Goal: Task Accomplishment & Management: Complete application form

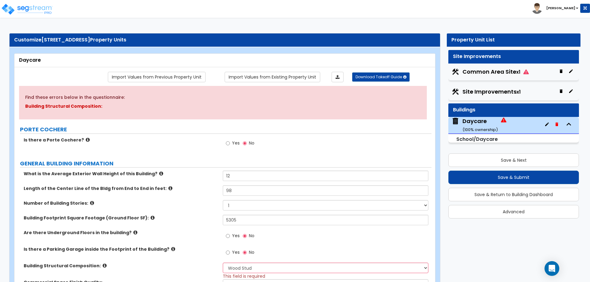
select select "7"
select select "1"
select select "2"
select select "1"
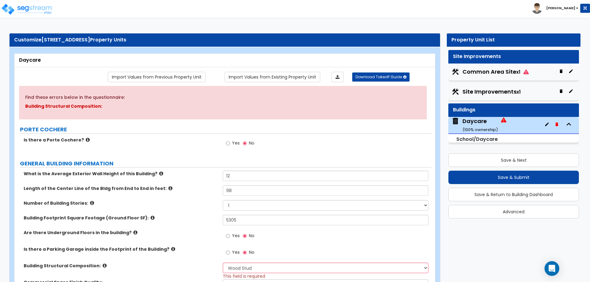
select select "2"
select select "1"
select select "2"
select select "1"
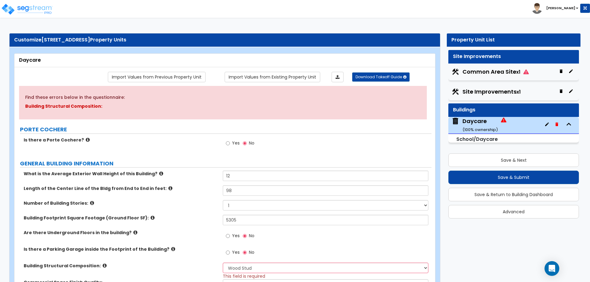
select select "2"
select select "3"
select select "1"
select select "2"
select select "7"
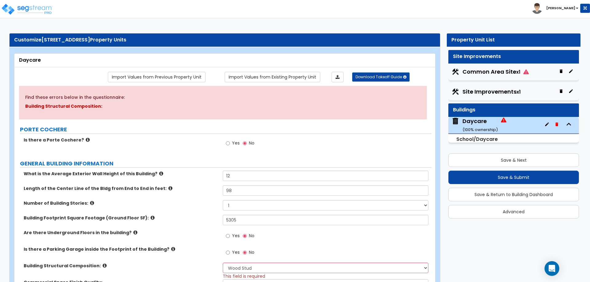
select select "1"
select select "3"
select select "1"
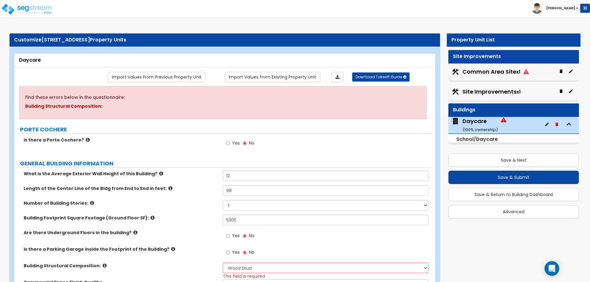
select select "2"
select select "1"
select select "2"
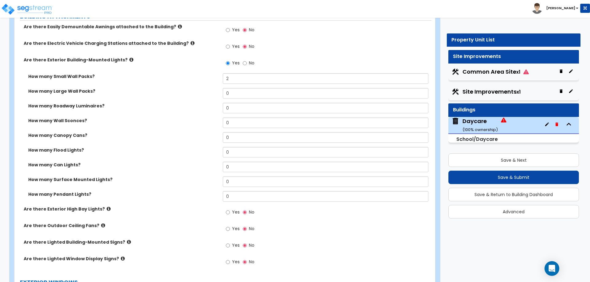
scroll to position [430, 0]
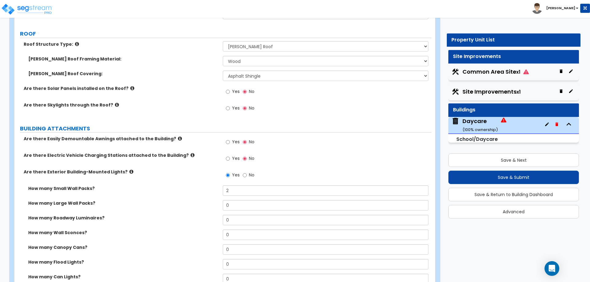
scroll to position [246, 0]
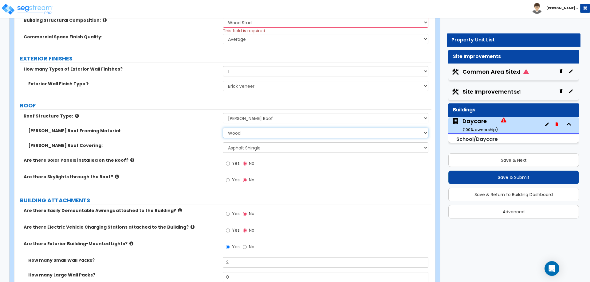
click at [250, 133] on select "I Don't Know, Please choose for me Metal Wood" at bounding box center [325, 133] width 205 height 10
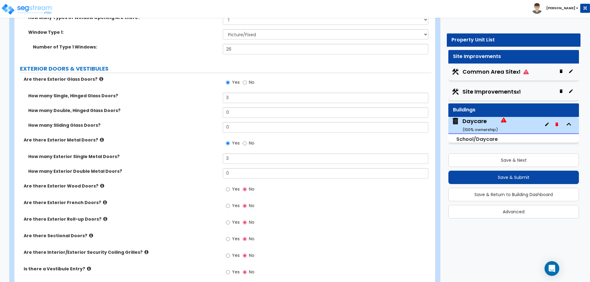
scroll to position [676, 0]
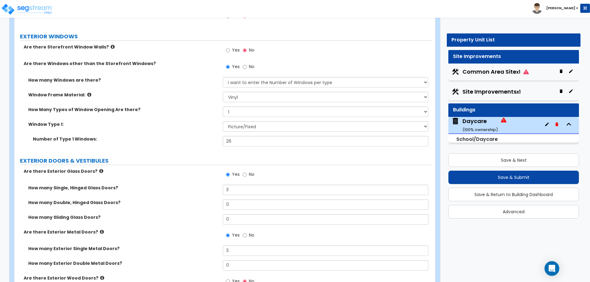
click at [178, 107] on label "How Many Types of Window Opening Are there?" at bounding box center [123, 110] width 190 height 6
click at [176, 108] on label "How Many Types of Window Opening Are there?" at bounding box center [123, 110] width 190 height 6
click at [155, 145] on div "Number of Type 1 Windows: 26" at bounding box center [222, 143] width 417 height 15
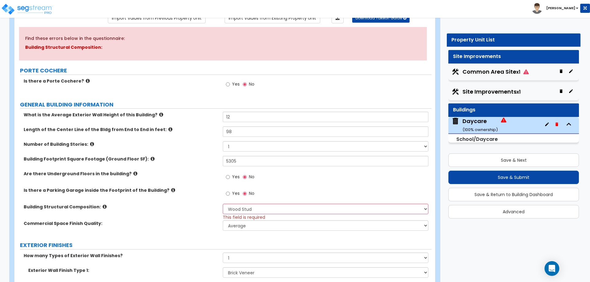
scroll to position [61, 0]
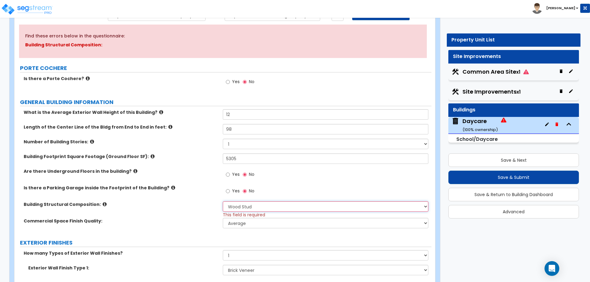
click at [293, 207] on select "Please Choose One Tilt-up Wall Construction Reinforced Concrete Structural Stee…" at bounding box center [325, 206] width 205 height 10
click at [189, 216] on div "Building Structural Composition: Please Choose One Tilt-up Wall Construction Re…" at bounding box center [222, 209] width 417 height 17
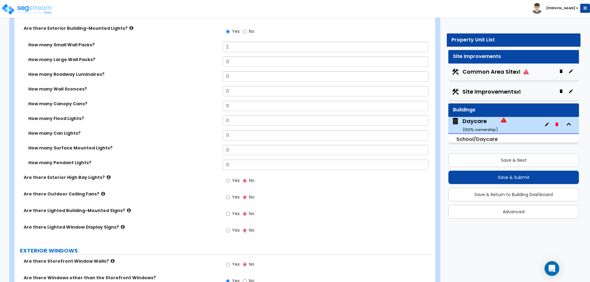
scroll to position [461, 0]
click at [319, 185] on div "Yes No" at bounding box center [327, 183] width 208 height 17
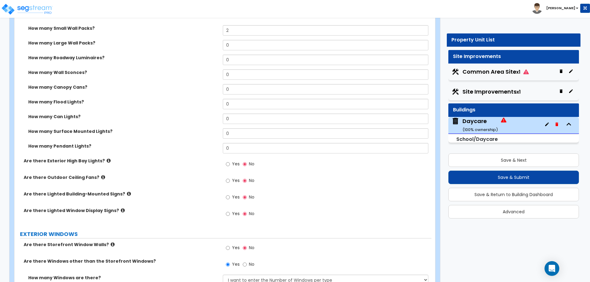
scroll to position [491, 0]
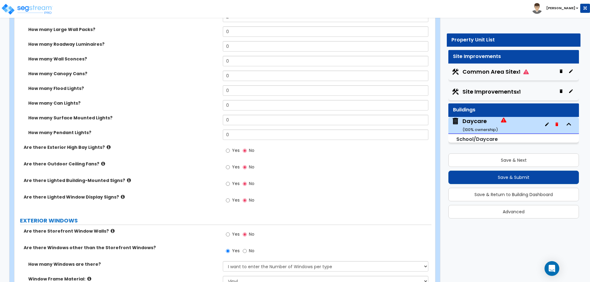
click at [127, 180] on icon at bounding box center [129, 180] width 4 height 5
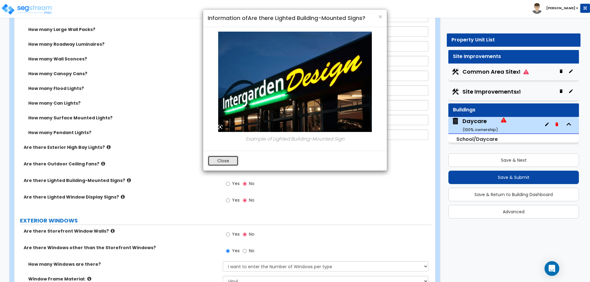
click at [225, 163] on button "Close" at bounding box center [223, 161] width 31 height 10
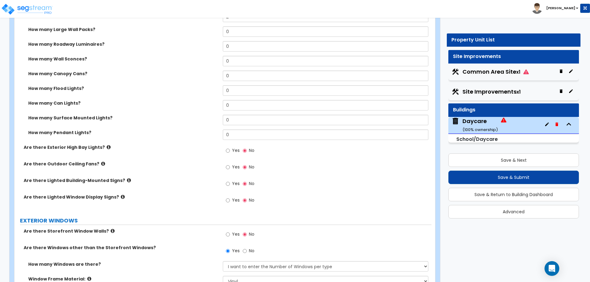
click at [121, 197] on icon at bounding box center [123, 197] width 4 height 5
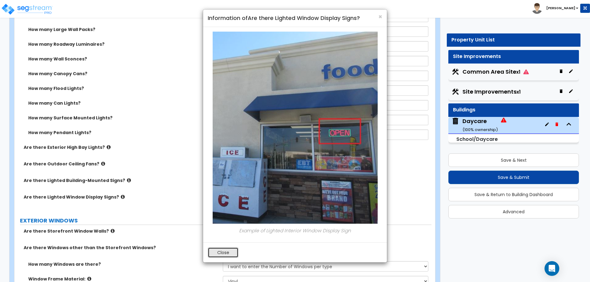
click at [229, 253] on button "Close" at bounding box center [223, 253] width 31 height 10
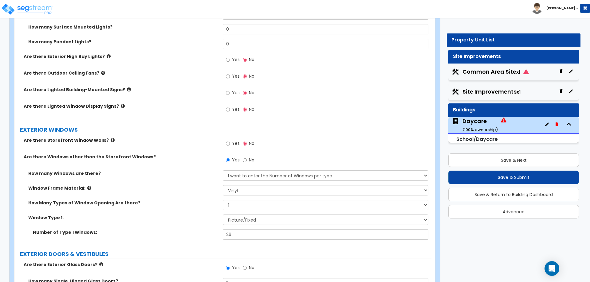
scroll to position [583, 0]
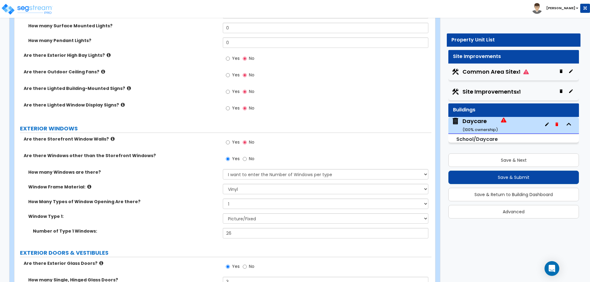
click at [111, 139] on icon at bounding box center [113, 139] width 4 height 5
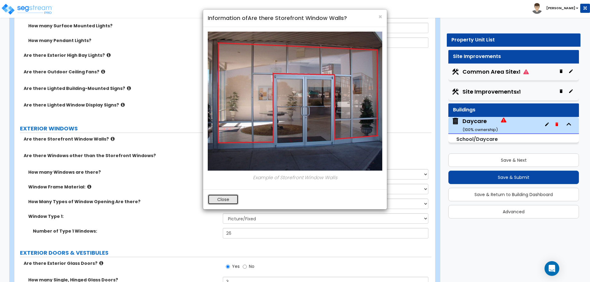
click at [218, 195] on button "Close" at bounding box center [223, 199] width 31 height 10
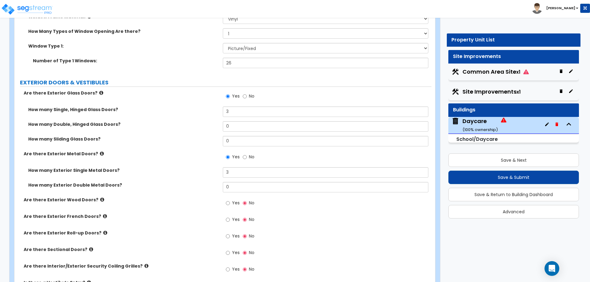
scroll to position [768, 0]
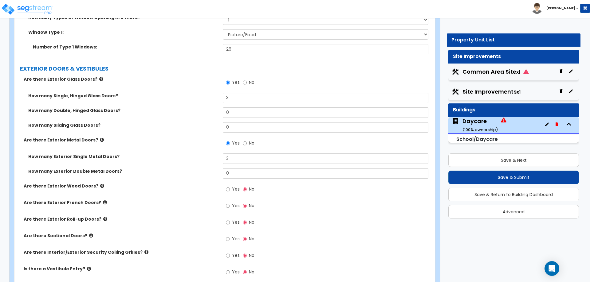
click at [100, 138] on icon at bounding box center [102, 140] width 4 height 5
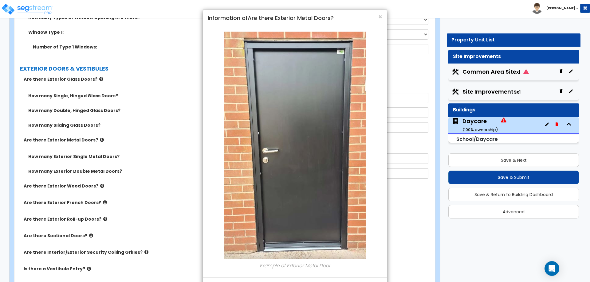
click at [96, 140] on div "× Information of Are there Exterior Metal Doors? Example of Exterior Metal Door…" at bounding box center [295, 141] width 590 height 282
click at [94, 78] on div "× Information of Are there Exterior Metal Doors? Example of Exterior Metal Door…" at bounding box center [295, 141] width 590 height 282
click at [95, 78] on div "× Information of Are there Exterior Metal Doors? Example of Exterior Metal Door…" at bounding box center [295, 141] width 590 height 282
click at [380, 16] on span "×" at bounding box center [380, 16] width 4 height 9
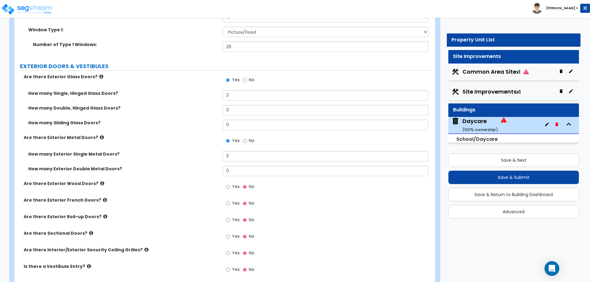
scroll to position [798, 0]
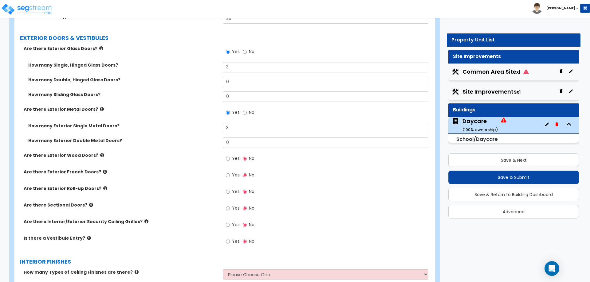
click at [103, 172] on icon at bounding box center [105, 172] width 4 height 5
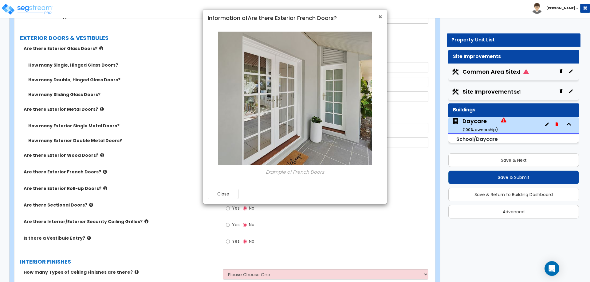
click at [380, 18] on span "×" at bounding box center [380, 16] width 4 height 9
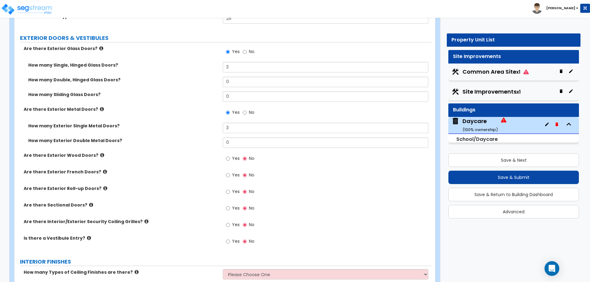
click at [103, 188] on icon at bounding box center [105, 188] width 4 height 5
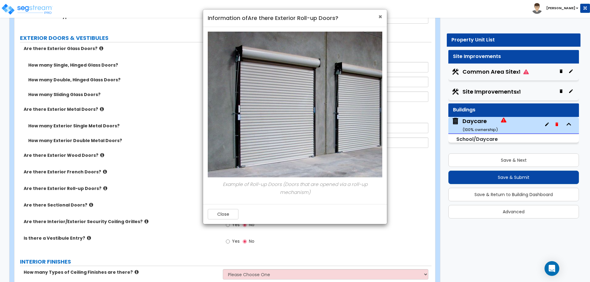
click at [378, 20] on span "×" at bounding box center [380, 16] width 4 height 9
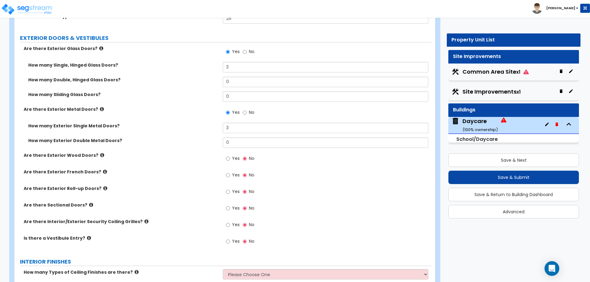
click at [89, 204] on icon at bounding box center [91, 205] width 4 height 5
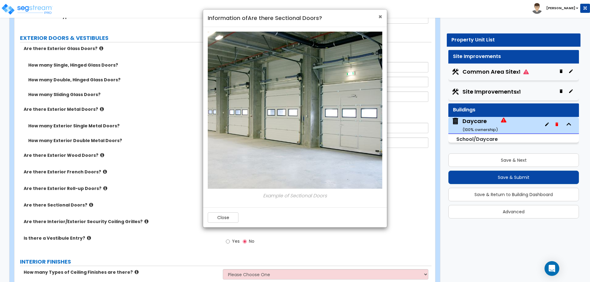
click at [380, 16] on span "×" at bounding box center [380, 16] width 4 height 9
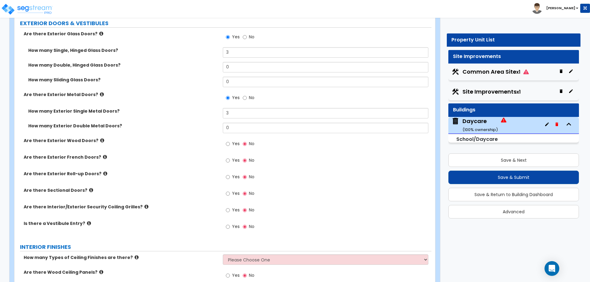
scroll to position [829, 0]
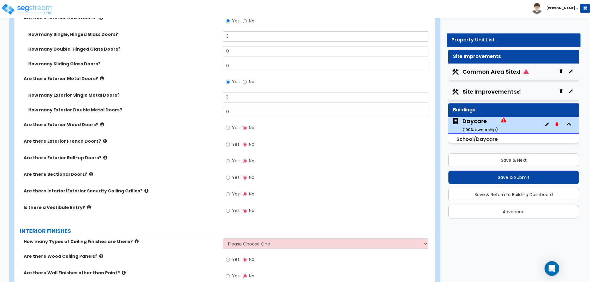
click at [144, 190] on icon at bounding box center [146, 191] width 4 height 5
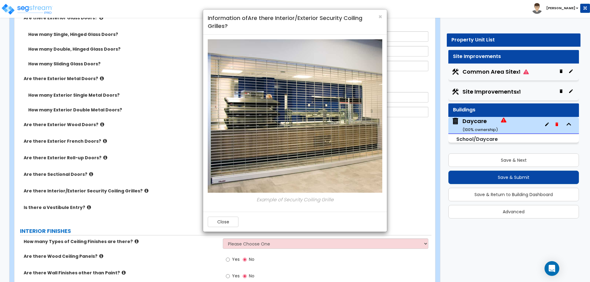
click at [377, 19] on h4 "Information of Are there Interior/Exterior Security Coiling Grilles?" at bounding box center [295, 22] width 174 height 16
click at [373, 15] on h4 "Information of Are there Interior/Exterior Security Coiling Grilles?" at bounding box center [295, 22] width 174 height 16
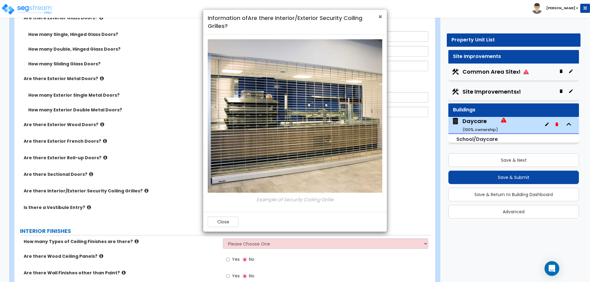
click at [378, 15] on span "×" at bounding box center [380, 16] width 4 height 9
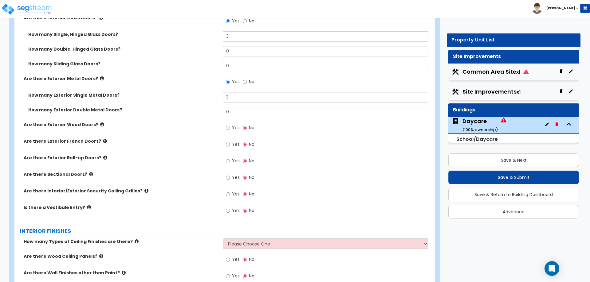
click at [81, 205] on label "Is there a Vestibule Entry?" at bounding box center [121, 208] width 194 height 6
click at [87, 205] on icon at bounding box center [89, 207] width 4 height 5
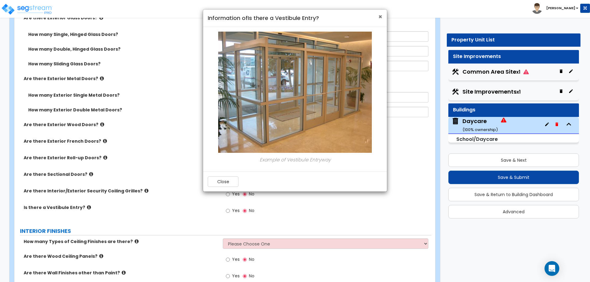
click at [380, 17] on span "×" at bounding box center [380, 16] width 4 height 9
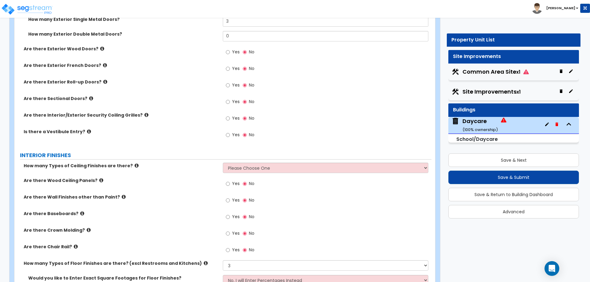
scroll to position [921, 0]
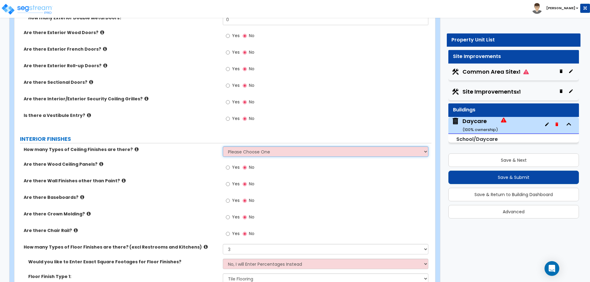
click at [254, 150] on select "Please Choose One 1 2 3" at bounding box center [325, 151] width 205 height 10
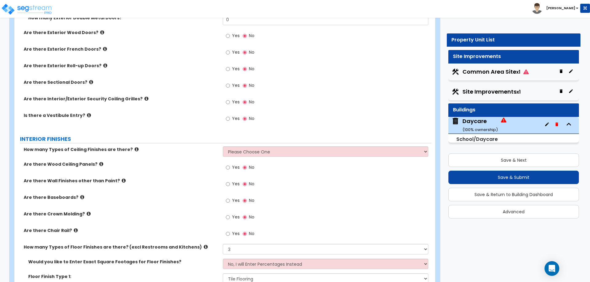
click at [135, 148] on icon at bounding box center [137, 149] width 4 height 5
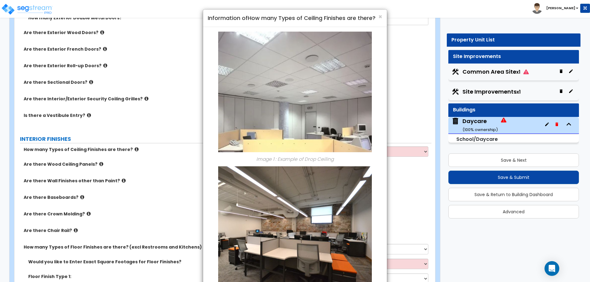
click at [128, 148] on div "× Information of How many Types of Ceiling Finishes are there? Image 1 : Exampl…" at bounding box center [295, 141] width 590 height 282
click at [164, 154] on div "× Information of How many Types of Ceiling Finishes are there? Image 1 : Exampl…" at bounding box center [295, 141] width 590 height 282
click at [379, 17] on span "×" at bounding box center [380, 16] width 4 height 9
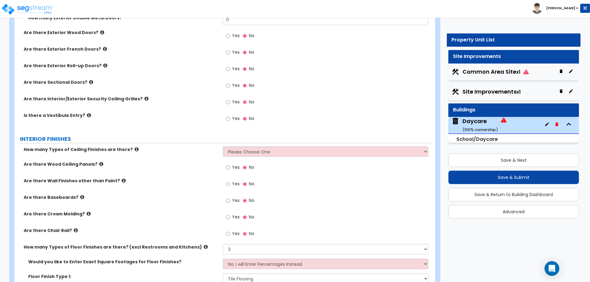
click at [271, 157] on div "How many Types of Ceiling Finishes are there? Please Choose One 1 2 3" at bounding box center [222, 153] width 417 height 15
click at [99, 164] on icon at bounding box center [101, 164] width 4 height 5
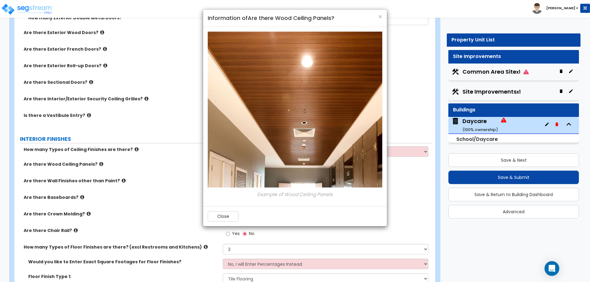
click at [94, 164] on div "× Information of Are there Wood Ceiling Panels? Example of Wood Ceiling Panels …" at bounding box center [295, 141] width 590 height 282
click at [376, 17] on h4 "Information of Are there Wood Ceiling Panels?" at bounding box center [295, 18] width 174 height 8
click at [378, 17] on span "×" at bounding box center [380, 16] width 4 height 9
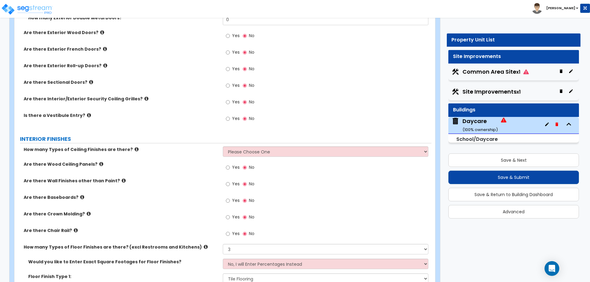
click at [122, 181] on icon at bounding box center [124, 180] width 4 height 5
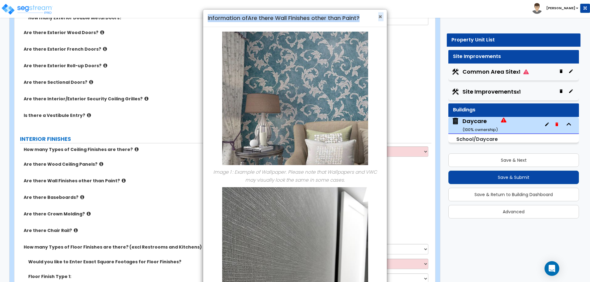
click at [378, 16] on div "× Information of Are there Wall Finishes other than Paint?" at bounding box center [295, 19] width 184 height 18
drag, startPoint x: 382, startPoint y: 15, endPoint x: 372, endPoint y: 21, distance: 11.4
click at [382, 15] on span "×" at bounding box center [380, 16] width 4 height 9
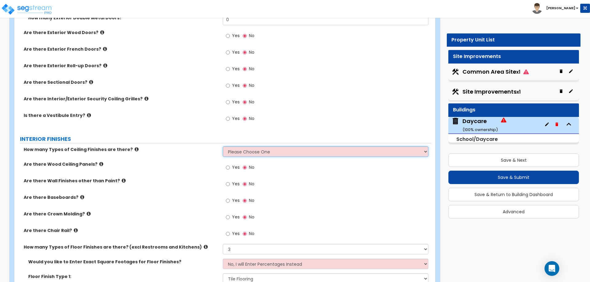
click at [282, 150] on select "Please Choose One 1 2 3" at bounding box center [325, 151] width 205 height 10
click at [223, 146] on select "Please Choose One 1 2 3" at bounding box center [325, 151] width 205 height 10
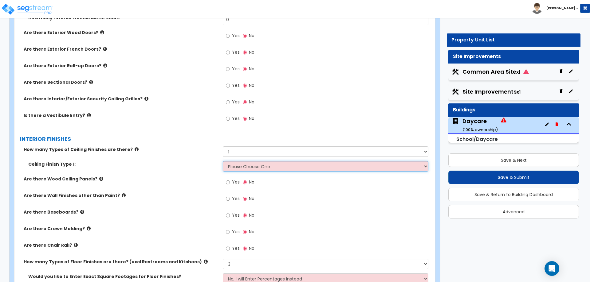
click at [242, 169] on select "Please Choose One Drywall Ceiling Open Ceiling Drop Ceiling" at bounding box center [325, 166] width 205 height 10
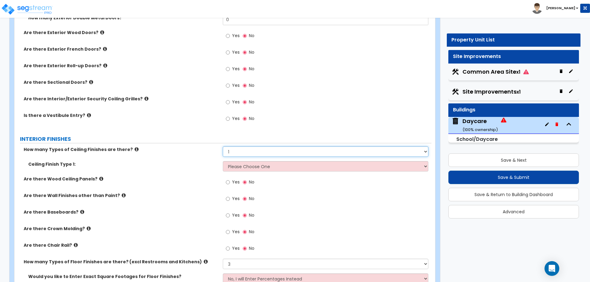
click at [247, 157] on select "Please Choose One 1 2 3" at bounding box center [325, 151] width 205 height 10
select select "0"
click at [223, 146] on select "Please Choose One 1 2 3" at bounding box center [325, 151] width 205 height 10
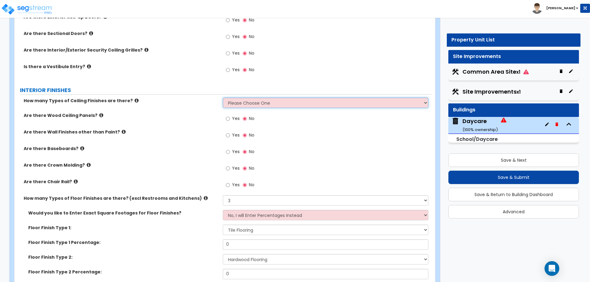
scroll to position [983, 0]
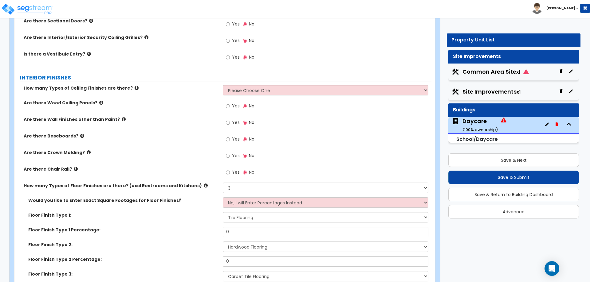
click at [80, 135] on icon at bounding box center [82, 136] width 4 height 5
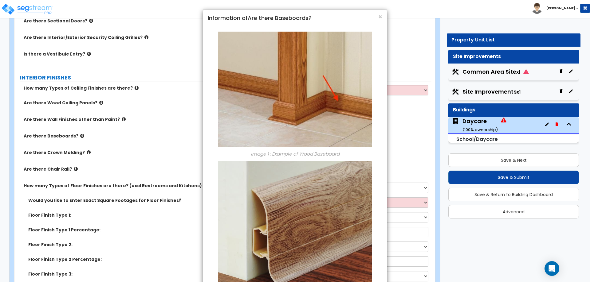
click at [77, 135] on div "× Information of Are there Baseboards? Image 1 : Example of Wood Baseboard Imag…" at bounding box center [295, 141] width 590 height 282
drag, startPoint x: 462, startPoint y: 241, endPoint x: 401, endPoint y: 238, distance: 61.2
click at [463, 241] on div "× Information of Are there Baseboards? Image 1 : Example of Wood Baseboard Imag…" at bounding box center [295, 141] width 590 height 282
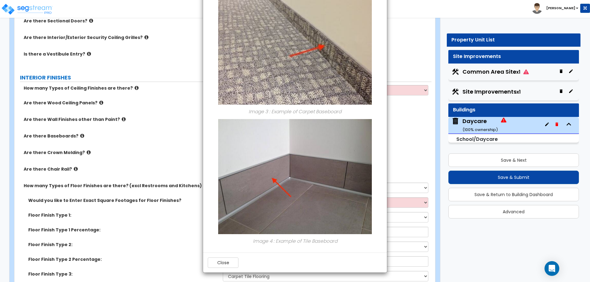
click at [183, 161] on div "× Information of Are there Baseboards? Image 1 : Example of Wood Baseboard Imag…" at bounding box center [295, 141] width 590 height 282
click at [227, 264] on button "Close" at bounding box center [223, 263] width 31 height 10
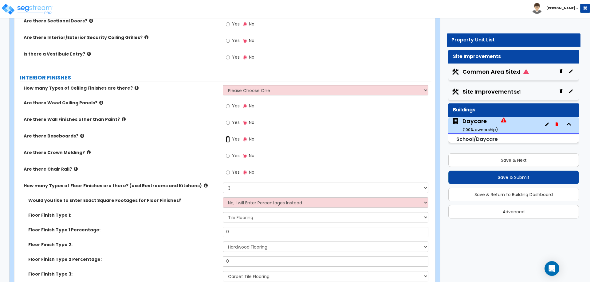
click at [228, 140] on input "Yes" at bounding box center [228, 139] width 4 height 7
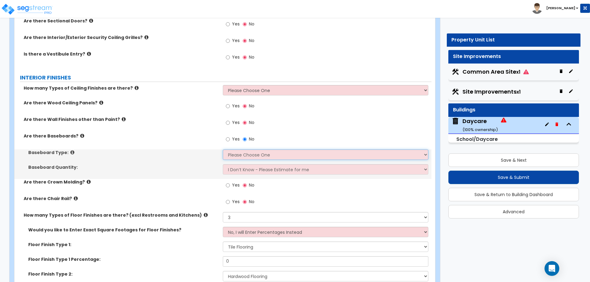
click at [249, 152] on select "Please Choose One Wood Vinyl Carpet Tile" at bounding box center [325, 155] width 205 height 10
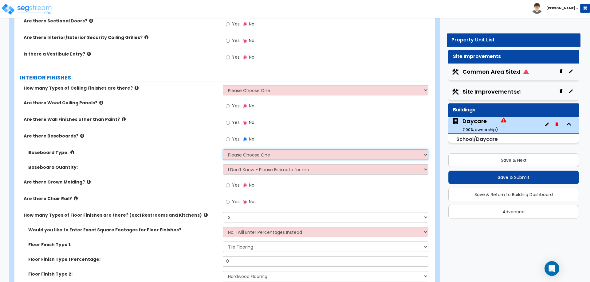
select select "2"
click at [223, 150] on select "Please Choose One Wood Vinyl Carpet Tile" at bounding box center [325, 155] width 205 height 10
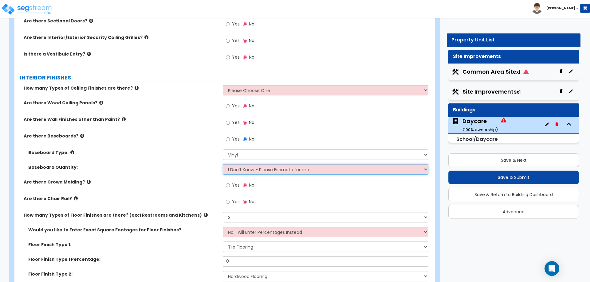
click at [255, 170] on select "I Don’t Know - Please Estimate for me I want to Enter the Linear Footage" at bounding box center [325, 169] width 205 height 10
click at [223, 164] on select "I Don’t Know - Please Estimate for me I want to Enter the Linear Footage" at bounding box center [325, 169] width 205 height 10
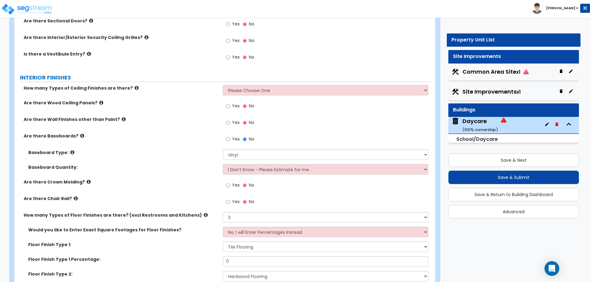
click at [87, 181] on icon at bounding box center [89, 182] width 4 height 5
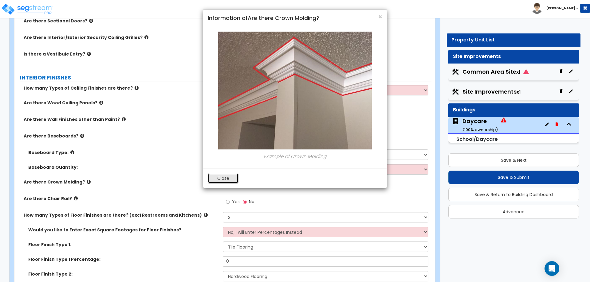
drag, startPoint x: 213, startPoint y: 179, endPoint x: 212, endPoint y: 182, distance: 3.4
click at [213, 181] on button "Close" at bounding box center [223, 178] width 31 height 10
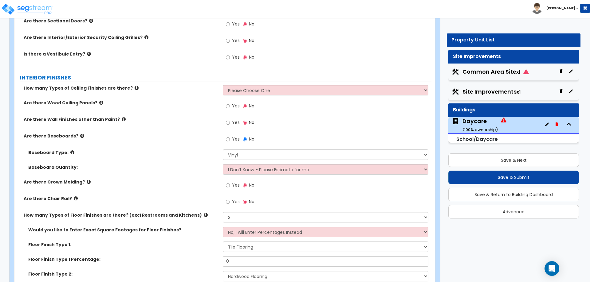
click at [458, 240] on div "Customize 13013 W Persimmon Ln Property Units Daycare Import Values from Previo…" at bounding box center [295, 239] width 590 height 2391
click at [74, 198] on icon at bounding box center [76, 198] width 4 height 5
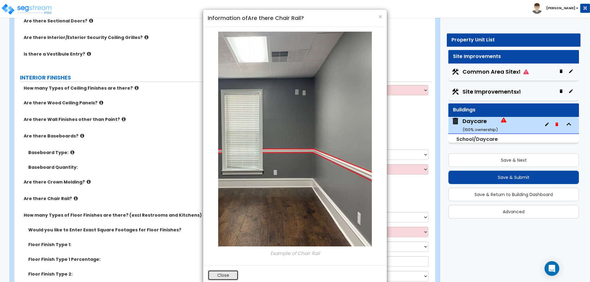
click at [224, 273] on button "Close" at bounding box center [223, 275] width 31 height 10
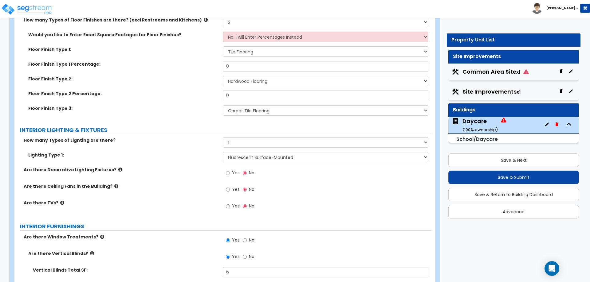
scroll to position [1198, 0]
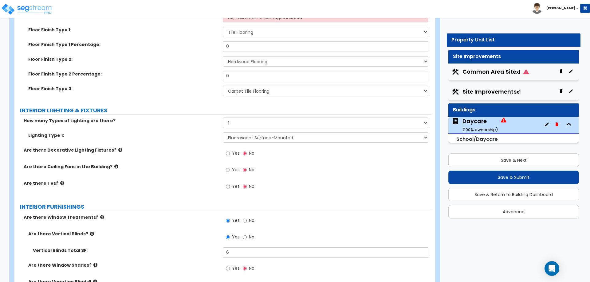
click at [118, 151] on icon at bounding box center [120, 150] width 4 height 5
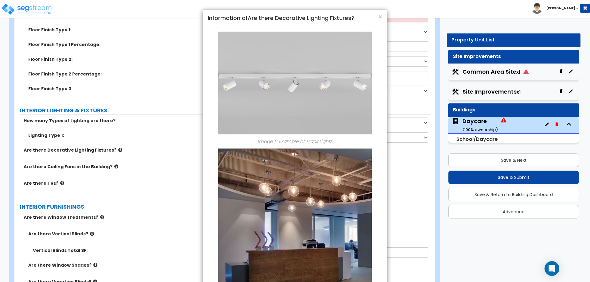
click at [377, 19] on h4 "Information of Are there Decorative Lighting Fixtures?" at bounding box center [295, 18] width 174 height 8
click at [380, 18] on span "×" at bounding box center [380, 16] width 4 height 9
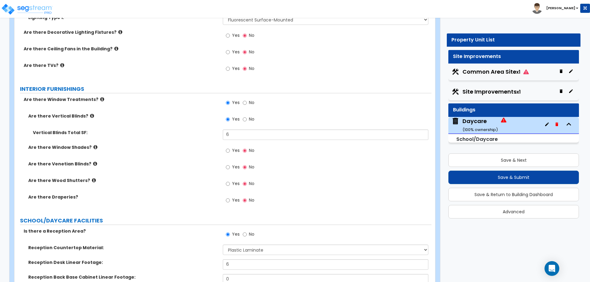
scroll to position [1320, 0]
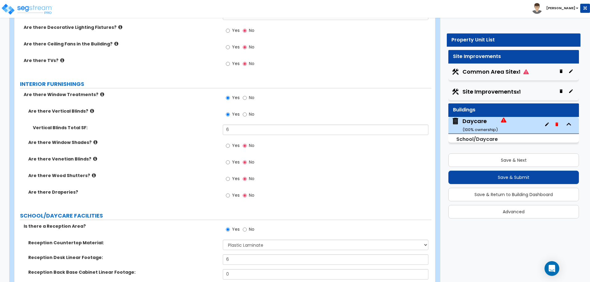
click at [100, 94] on icon at bounding box center [102, 94] width 4 height 5
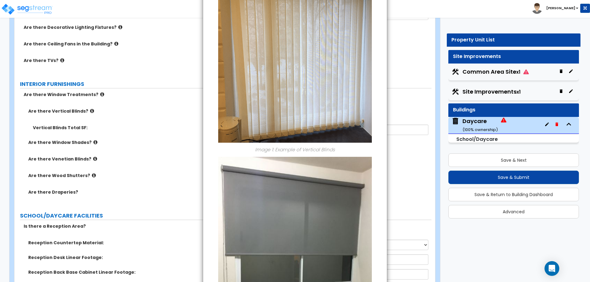
scroll to position [0, 0]
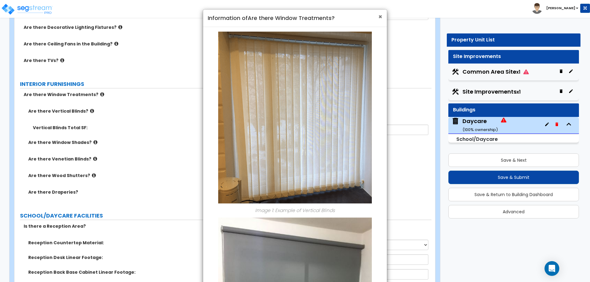
click at [378, 18] on span "×" at bounding box center [380, 16] width 4 height 9
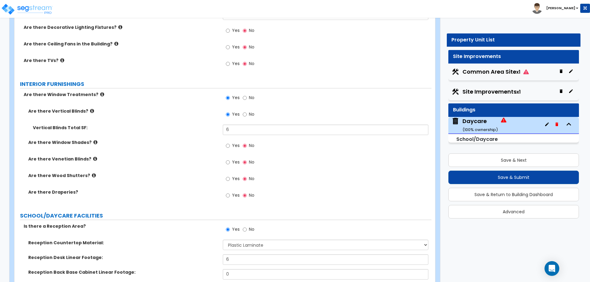
click at [93, 159] on label "Are there Venetian Blinds?" at bounding box center [123, 159] width 190 height 6
click at [93, 159] on icon at bounding box center [95, 159] width 4 height 5
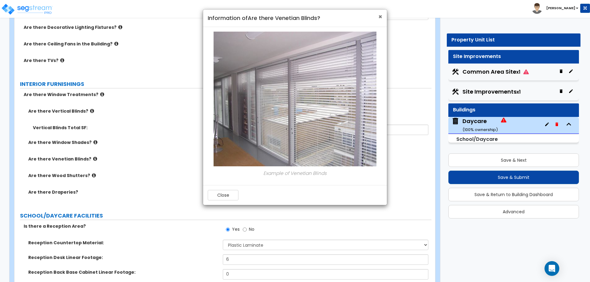
click at [380, 17] on span "×" at bounding box center [380, 16] width 4 height 9
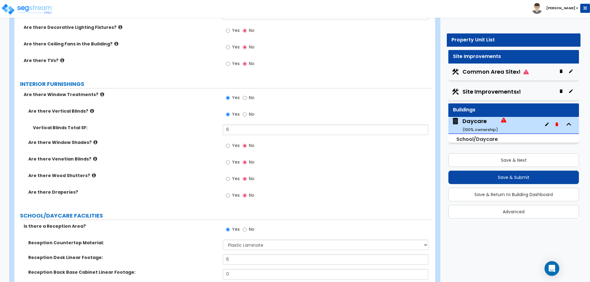
click at [92, 175] on icon at bounding box center [94, 175] width 4 height 5
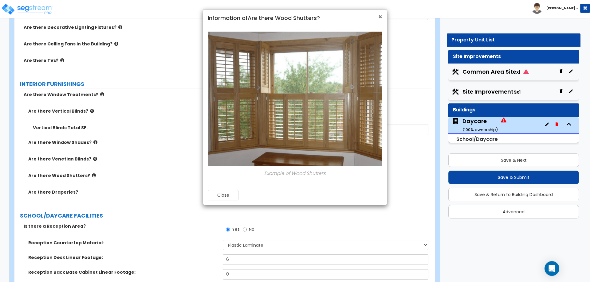
click at [379, 18] on span "×" at bounding box center [380, 16] width 4 height 9
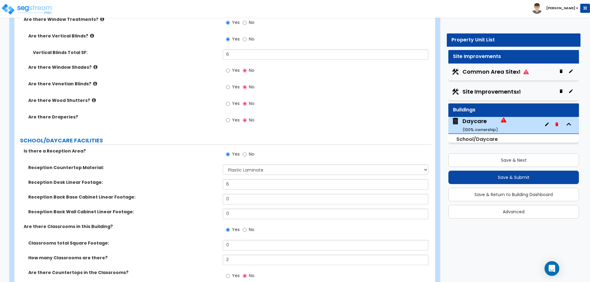
scroll to position [1413, 0]
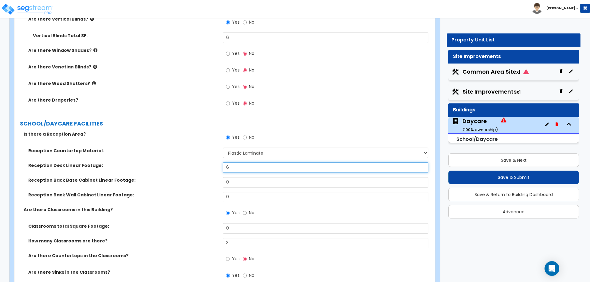
click at [239, 169] on input "6" at bounding box center [325, 167] width 205 height 10
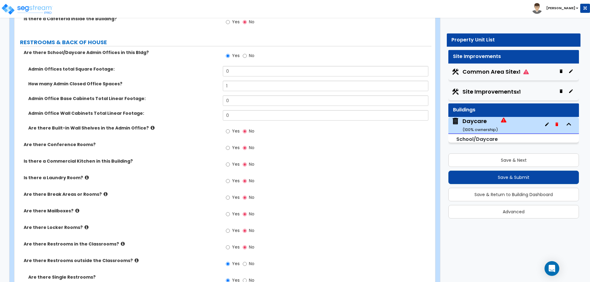
scroll to position [1781, 0]
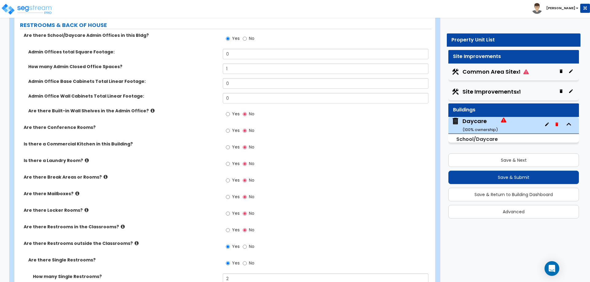
click at [234, 165] on span "Yes" at bounding box center [236, 164] width 8 height 6
click at [230, 165] on input "Yes" at bounding box center [228, 164] width 4 height 7
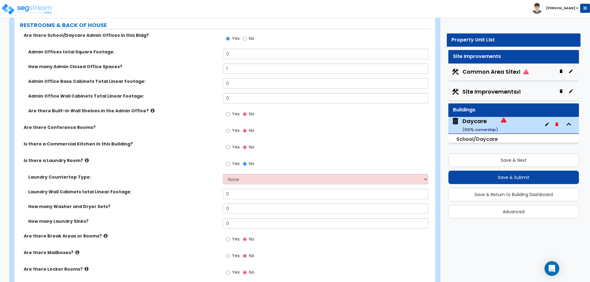
click at [245, 186] on div "Laundry Countertop Type: None Plastic Laminate Solid Surface Stone Quartz Marbl…" at bounding box center [222, 181] width 417 height 15
drag, startPoint x: 235, startPoint y: 210, endPoint x: 223, endPoint y: 210, distance: 11.7
click at [223, 210] on input "0" at bounding box center [325, 209] width 205 height 10
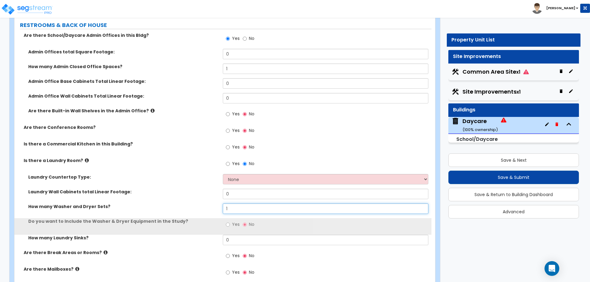
type input "1"
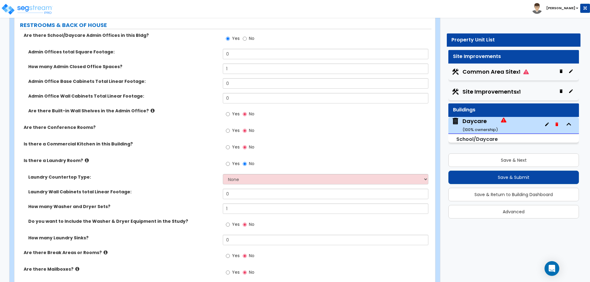
click at [230, 226] on label "Yes" at bounding box center [233, 225] width 14 height 10
click at [225, 223] on div "Yes No" at bounding box center [240, 225] width 35 height 14
click at [228, 224] on input "Yes" at bounding box center [228, 224] width 4 height 7
radio input "true"
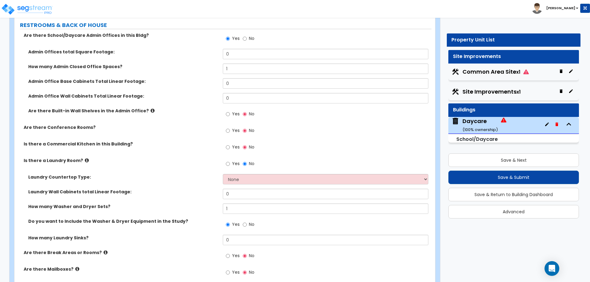
click at [207, 187] on div "Laundry Countertop Type: None Plastic Laminate Solid Surface Stone Quartz Marbl…" at bounding box center [222, 181] width 417 height 15
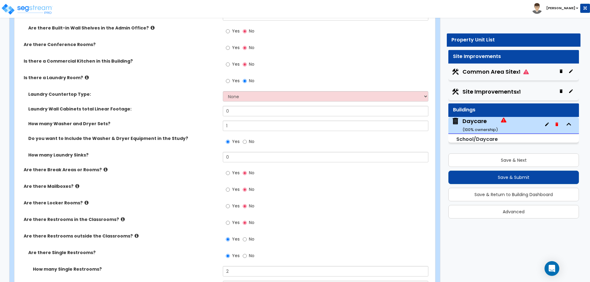
scroll to position [1873, 0]
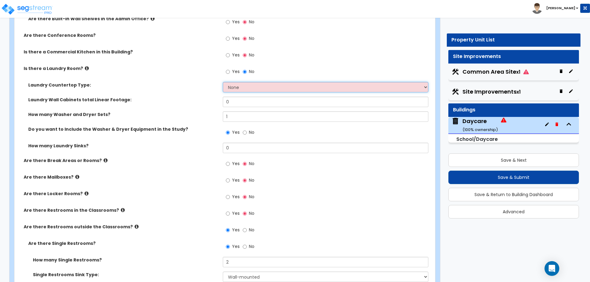
click at [286, 91] on select "None Plastic Laminate Solid Surface Stone Quartz Marble Tile Wood Stainless Ste…" at bounding box center [325, 87] width 205 height 10
click at [291, 79] on div "Yes No" at bounding box center [327, 73] width 208 height 17
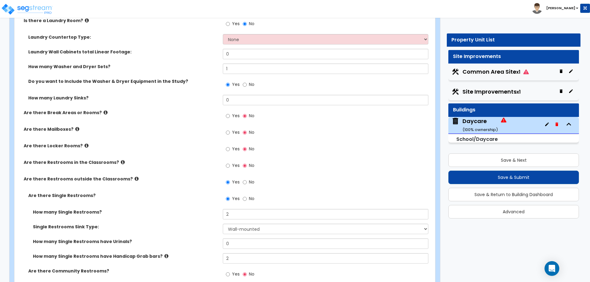
scroll to position [1935, 0]
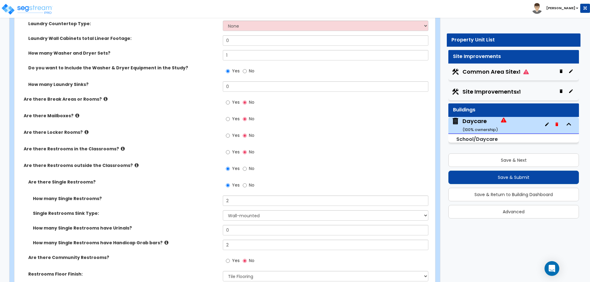
click at [187, 171] on div "Are there Restrooms outside the Classrooms? Yes No" at bounding box center [222, 170] width 417 height 17
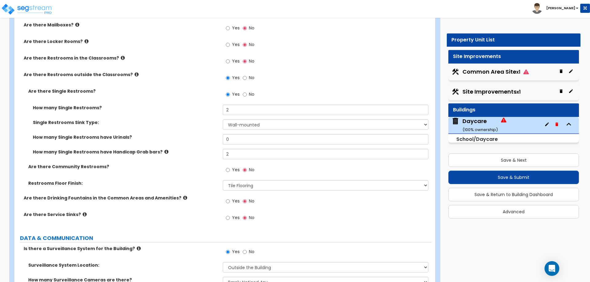
scroll to position [2027, 0]
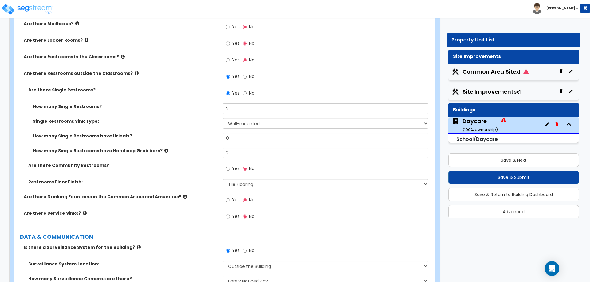
click at [83, 212] on icon at bounding box center [85, 213] width 4 height 5
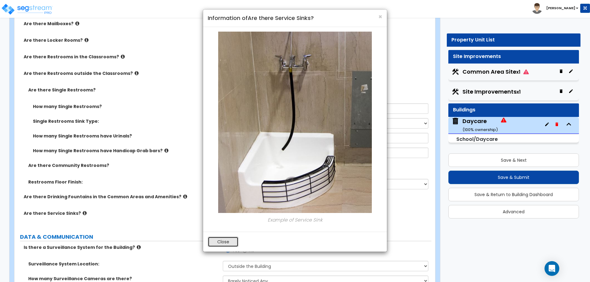
click at [232, 239] on button "Close" at bounding box center [223, 242] width 31 height 10
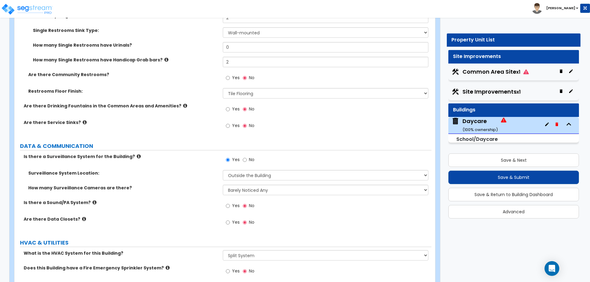
scroll to position [2119, 0]
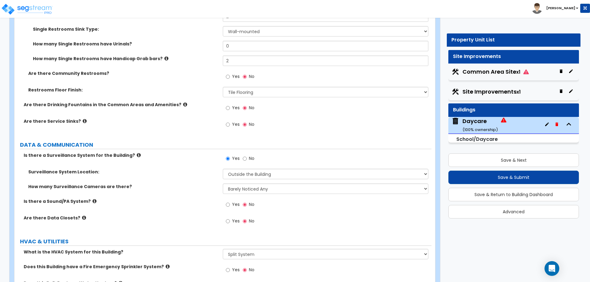
click at [137, 155] on icon at bounding box center [139, 155] width 4 height 5
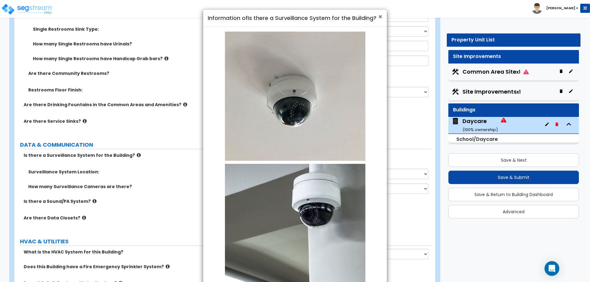
click at [379, 17] on span "×" at bounding box center [380, 16] width 4 height 9
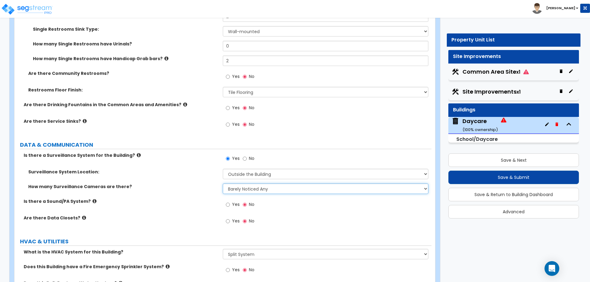
click at [254, 188] on select "Please Choose an Approximation Barely Noticed Any Noticed a Couple Frequently S…" at bounding box center [325, 189] width 205 height 10
click at [198, 176] on div "Surveillance System Location: Please Choose One Inside the Building Outside the…" at bounding box center [222, 176] width 417 height 15
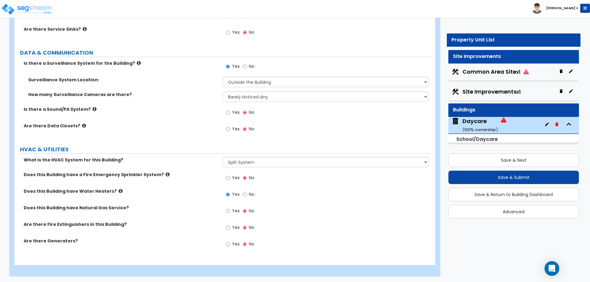
scroll to position [2212, 0]
click at [82, 126] on icon at bounding box center [84, 125] width 4 height 5
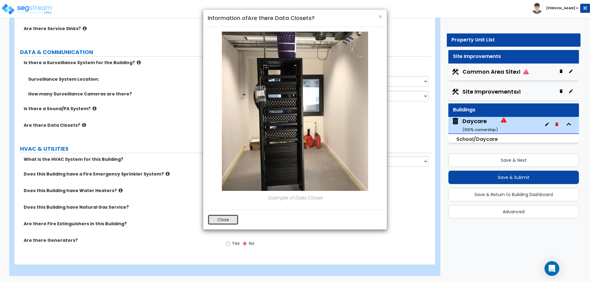
click at [225, 222] on button "Close" at bounding box center [223, 220] width 31 height 10
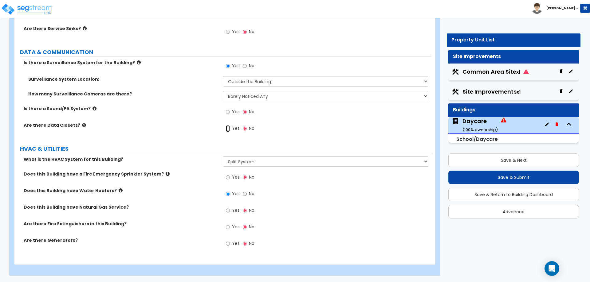
click at [228, 130] on input "Yes" at bounding box center [228, 128] width 4 height 7
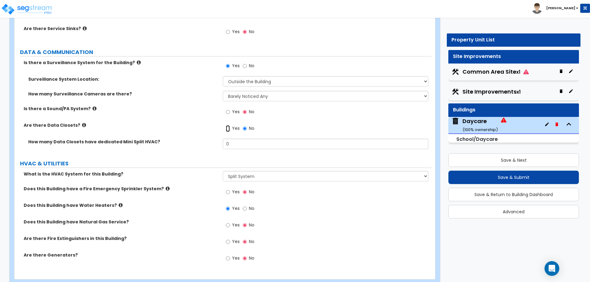
scroll to position [2226, 0]
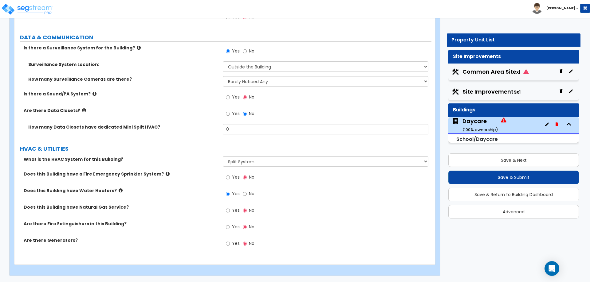
click at [119, 191] on icon at bounding box center [121, 190] width 4 height 5
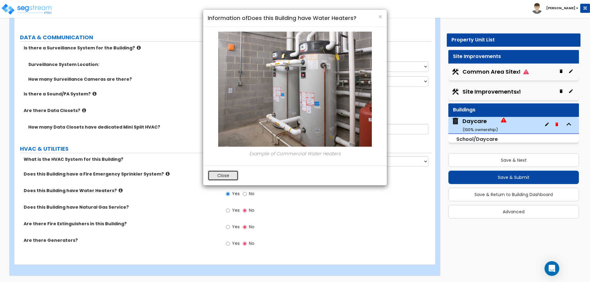
click at [224, 175] on button "Close" at bounding box center [223, 175] width 31 height 10
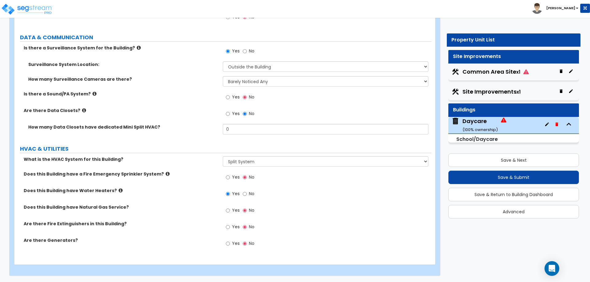
click at [166, 174] on icon at bounding box center [168, 174] width 4 height 5
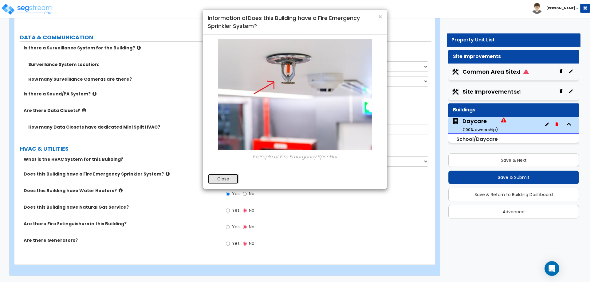
click at [216, 174] on button "Close" at bounding box center [223, 179] width 31 height 10
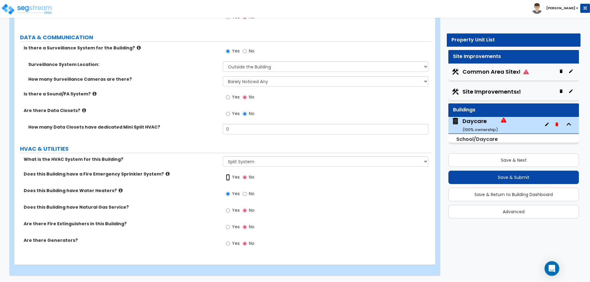
click at [228, 177] on input "Yes" at bounding box center [228, 177] width 4 height 7
click at [401, 203] on div "Yes No" at bounding box center [327, 196] width 208 height 17
click at [230, 228] on label "Yes" at bounding box center [233, 228] width 14 height 10
click at [230, 228] on input "Yes" at bounding box center [228, 227] width 4 height 7
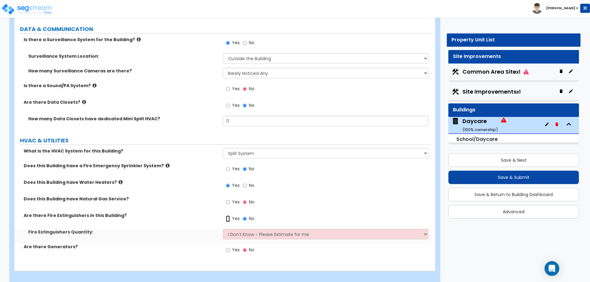
scroll to position [2241, 0]
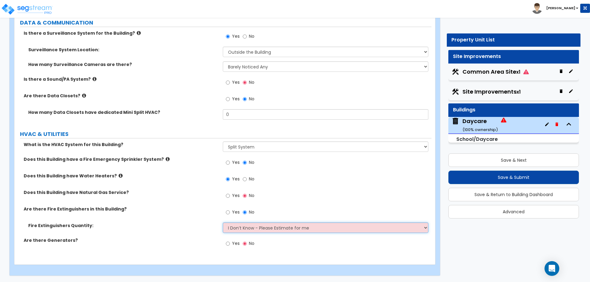
click at [239, 230] on select "I Don’t Know - Please Estimate for me I want to Enter the Percentage of Fire Ex…" at bounding box center [325, 228] width 205 height 10
select select "2"
click at [223, 223] on select "I Don’t Know - Please Estimate for me I want to Enter the Percentage of Fire Ex…" at bounding box center [325, 228] width 205 height 10
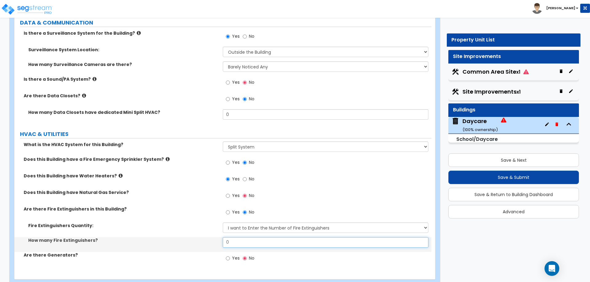
click at [247, 244] on input "0" at bounding box center [325, 242] width 205 height 10
drag, startPoint x: 240, startPoint y: 241, endPoint x: 173, endPoint y: 230, distance: 68.1
click at [173, 230] on div "Fire Extinguishers Quantity: I Don’t Know - Please Estimate for me I want to En…" at bounding box center [223, 237] width 408 height 29
type input "2"
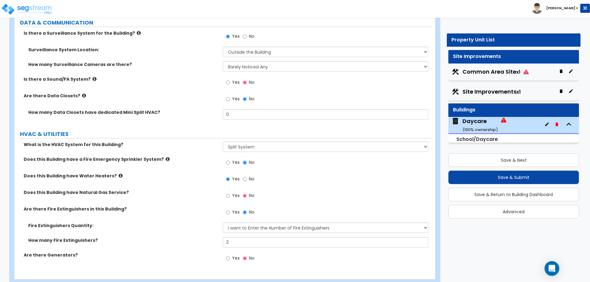
click at [155, 225] on label "Fire Extinguishers Quantity:" at bounding box center [123, 226] width 190 height 6
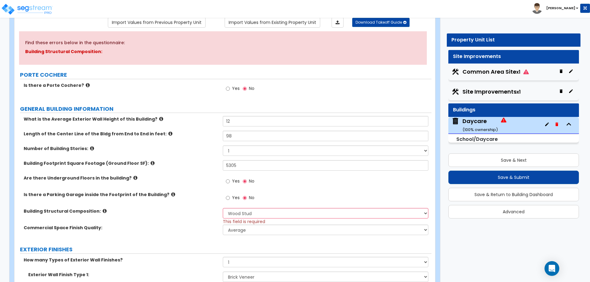
scroll to position [0, 0]
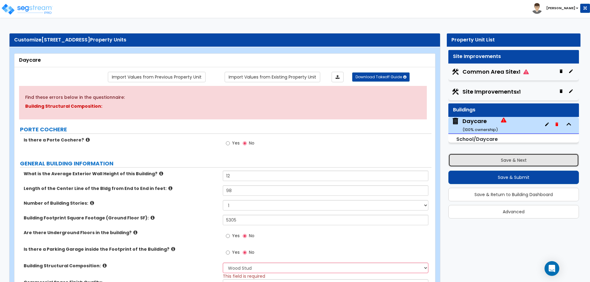
click at [477, 164] on button "Save & Next" at bounding box center [513, 161] width 131 height 14
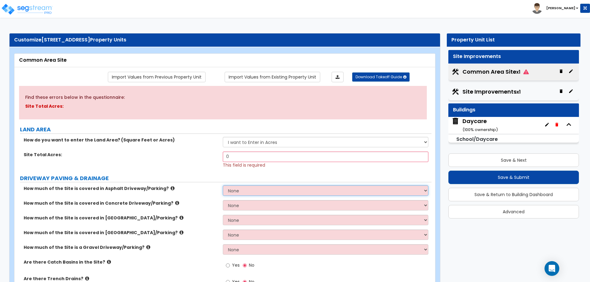
click at [251, 192] on select "None I want to Enter an Approximate Percentage I want to Enter the Square Foota…" at bounding box center [325, 190] width 205 height 10
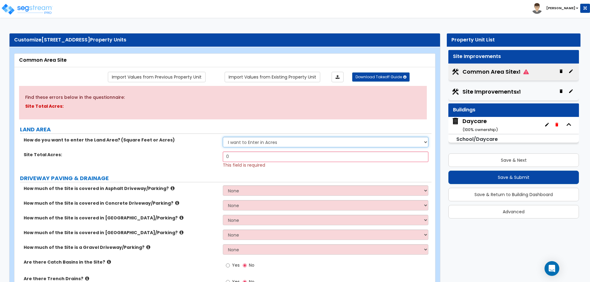
click at [278, 143] on select "I want to Enter in Acres I want to Enter in Square Feet" at bounding box center [325, 142] width 205 height 10
select select "2"
click at [223, 137] on select "I want to Enter in Acres I want to Enter in Square Feet" at bounding box center [325, 142] width 205 height 10
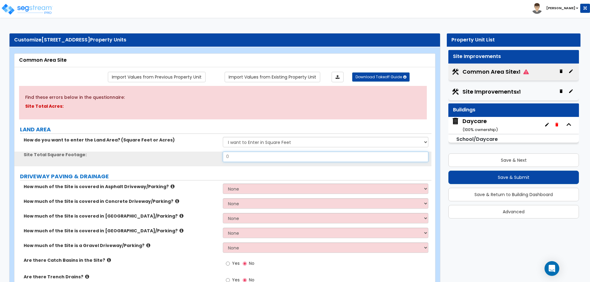
click at [262, 158] on input "0" at bounding box center [325, 157] width 205 height 10
drag, startPoint x: 262, startPoint y: 158, endPoint x: 198, endPoint y: 148, distance: 64.3
click at [198, 148] on div "How do you want to enter the Land Area? (Square Feet or Acres) I want to Enter …" at bounding box center [223, 151] width 408 height 29
type input "5"
click at [288, 159] on input "text" at bounding box center [325, 157] width 205 height 10
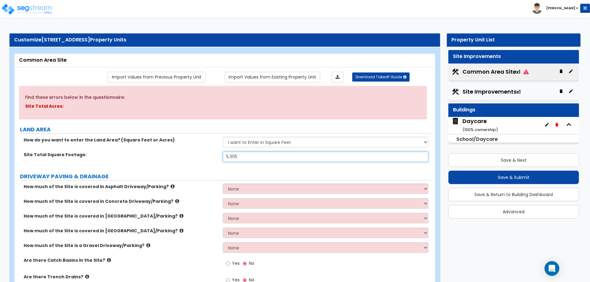
type input "5,305"
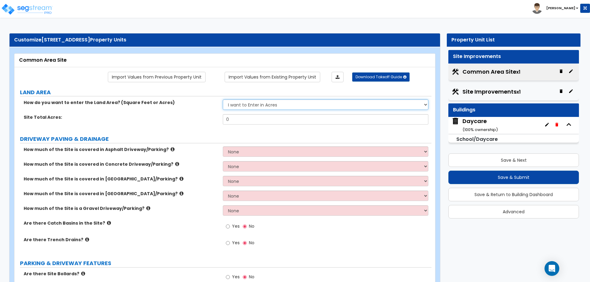
click at [268, 110] on select "I want to Enter in Acres I want to Enter in Square Feet" at bounding box center [325, 104] width 205 height 10
select select "2"
click at [223, 99] on select "I want to Enter in Acres I want to Enter in Square Feet" at bounding box center [325, 104] width 205 height 10
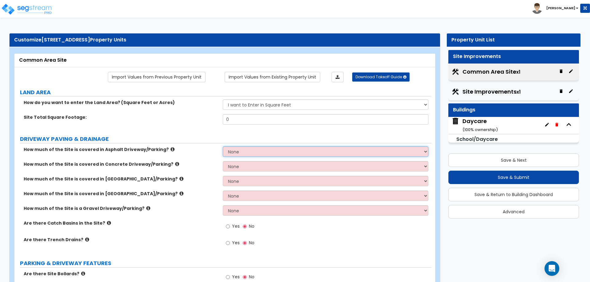
click at [249, 151] on select "None I want to Enter an Approximate Percentage I want to Enter the Square Foota…" at bounding box center [325, 151] width 205 height 10
click at [248, 149] on select "None I want to Enter an Approximate Percentage I want to Enter the Square Foota…" at bounding box center [325, 151] width 205 height 10
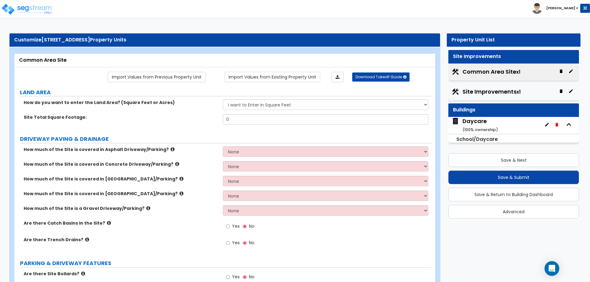
click at [228, 137] on label "DRIVEWAY PAVING & DRAINAGE" at bounding box center [225, 139] width 411 height 8
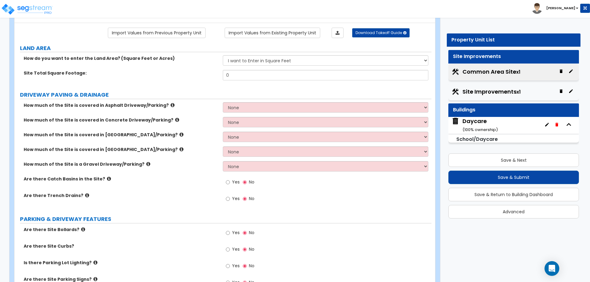
scroll to position [61, 0]
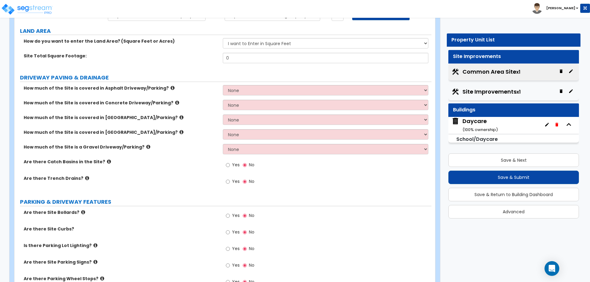
click at [107, 162] on icon at bounding box center [109, 161] width 4 height 5
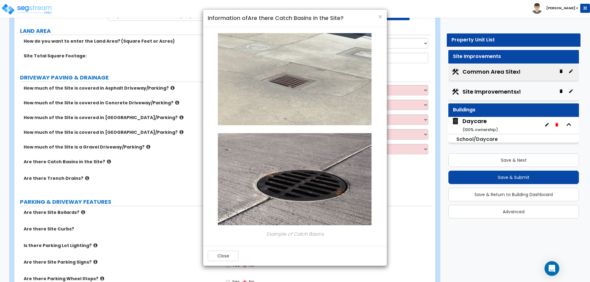
click at [103, 162] on div "× Information of Are there Catch Basins in the Site? Example of Catch Basins Cl…" at bounding box center [295, 141] width 590 height 282
click at [379, 17] on span "×" at bounding box center [380, 16] width 4 height 9
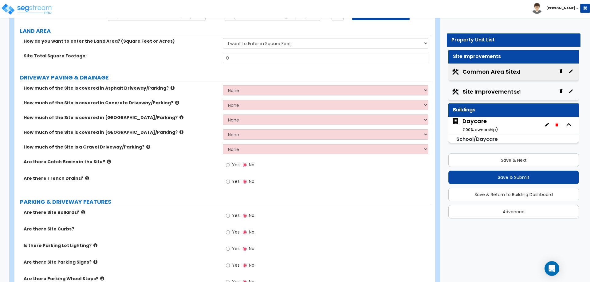
click at [85, 177] on icon at bounding box center [87, 178] width 4 height 5
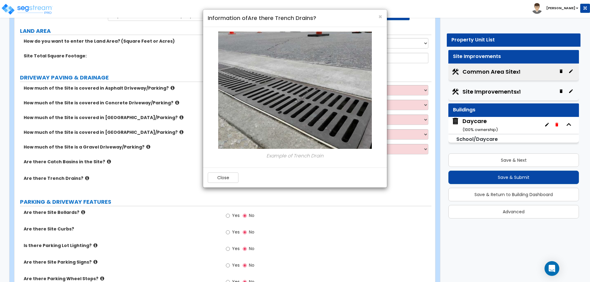
click at [377, 19] on h4 "Information of Are there Trench Drains?" at bounding box center [295, 18] width 174 height 8
click at [378, 17] on span "×" at bounding box center [380, 16] width 4 height 9
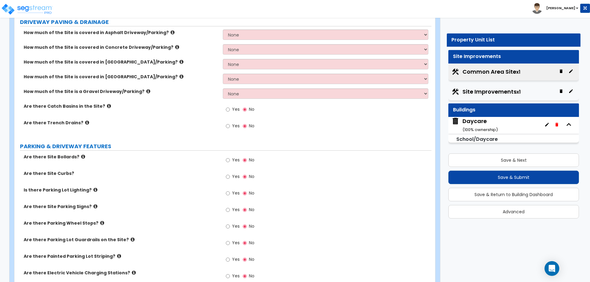
scroll to position [123, 0]
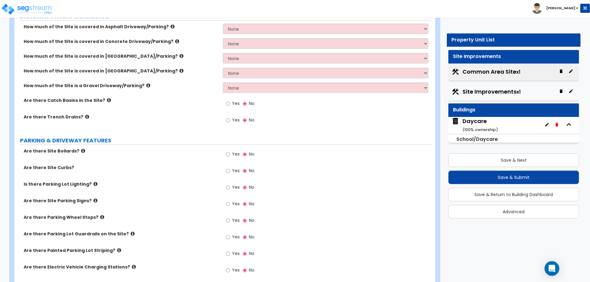
click at [76, 151] on label "Are there Site Bollards?" at bounding box center [121, 151] width 194 height 6
click at [81, 151] on icon at bounding box center [83, 151] width 4 height 5
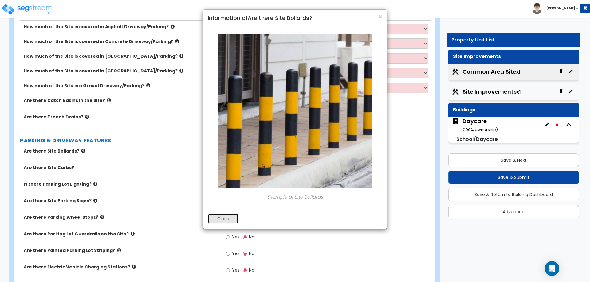
click at [228, 220] on button "Close" at bounding box center [223, 219] width 31 height 10
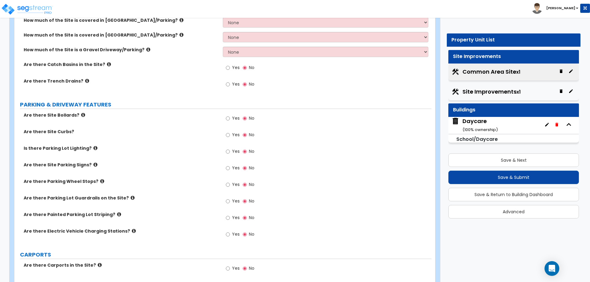
scroll to position [184, 0]
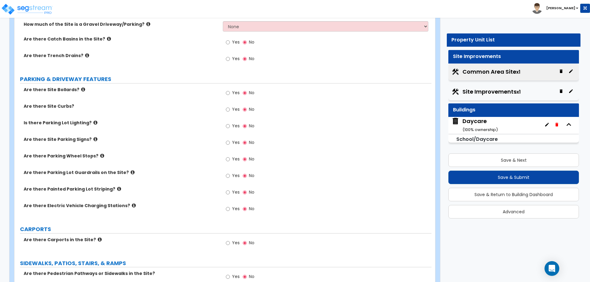
click at [93, 123] on icon at bounding box center [95, 122] width 4 height 5
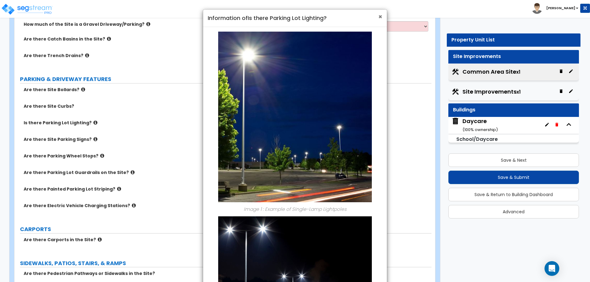
click at [380, 17] on span "×" at bounding box center [380, 16] width 4 height 9
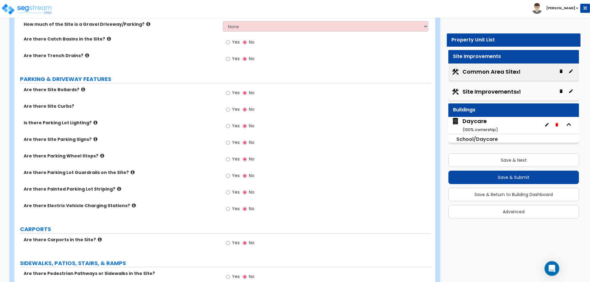
click at [231, 123] on label "Yes" at bounding box center [233, 127] width 14 height 10
click at [230, 123] on input "Yes" at bounding box center [228, 126] width 4 height 7
radio input "true"
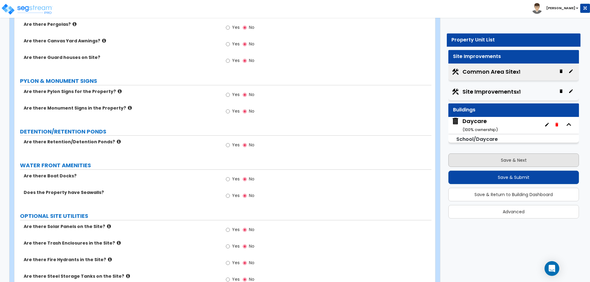
scroll to position [921, 0]
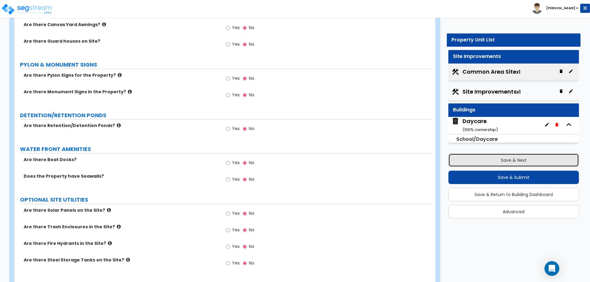
click at [477, 157] on button "Save & Next" at bounding box center [513, 161] width 131 height 14
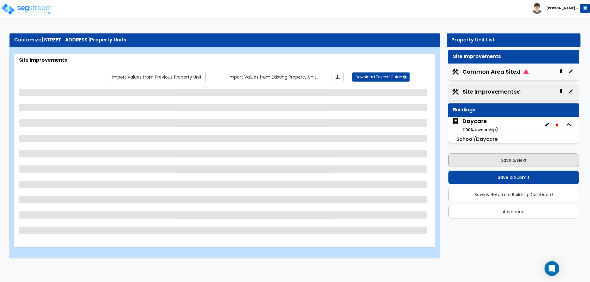
scroll to position [0, 0]
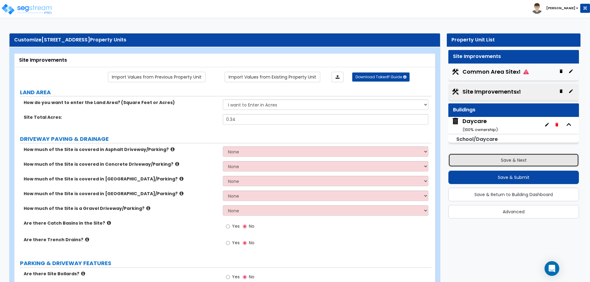
click at [496, 158] on button "Save & Next" at bounding box center [513, 161] width 131 height 14
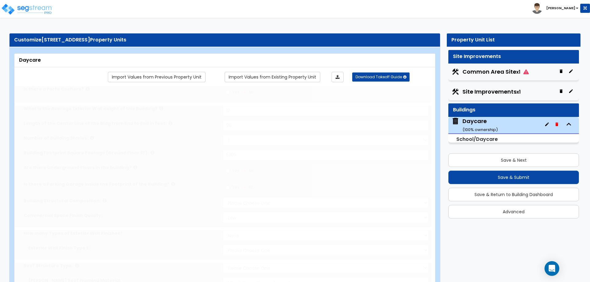
type input "12"
type input "98"
type input "5305"
select select "7"
select select "1"
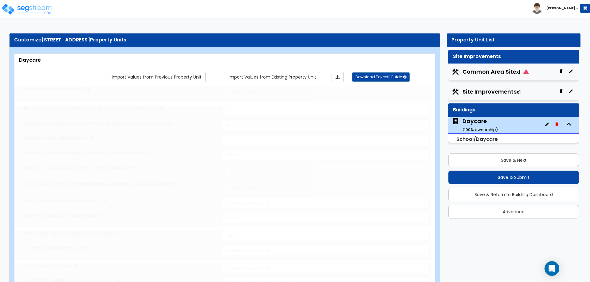
select select "1"
select select "2"
select select "1"
select select "2"
select select "1"
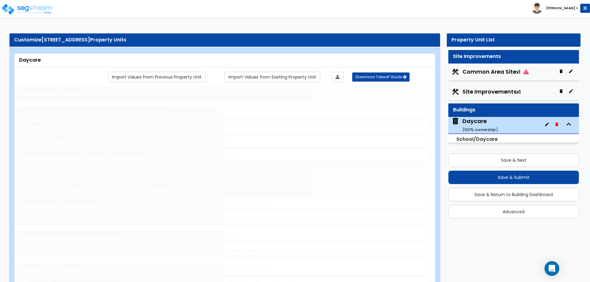
radio input "true"
type input "2"
select select "2"
select select "1"
select select "2"
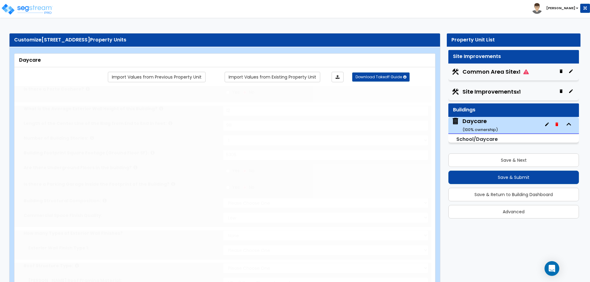
type input "26"
radio input "true"
type input "3"
radio input "true"
type input "3"
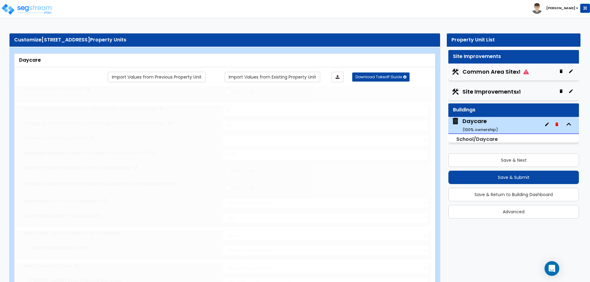
radio input "true"
select select "2"
select select "3"
select select "1"
select select "2"
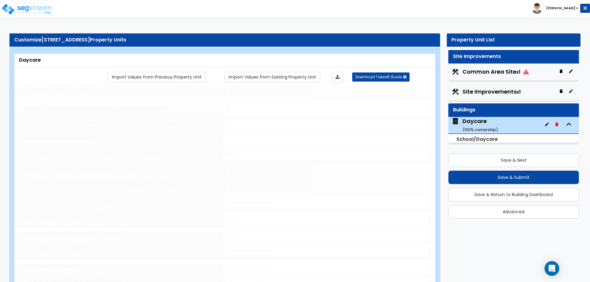
select select "7"
select select "1"
select select "3"
radio input "true"
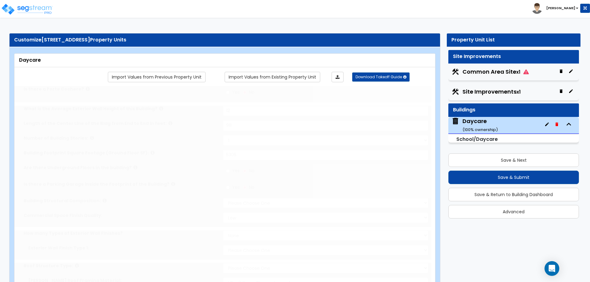
type input "6"
radio input "true"
select select "1"
type input "6"
radio input "true"
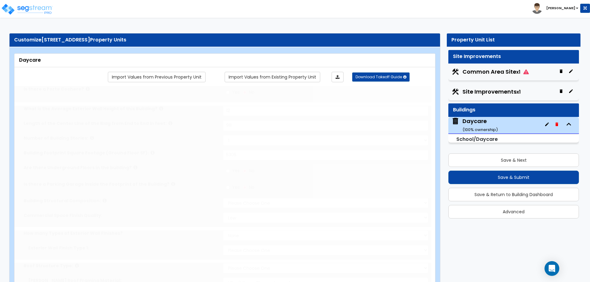
type input "3"
radio input "true"
type input "3"
radio input "true"
type input "1"
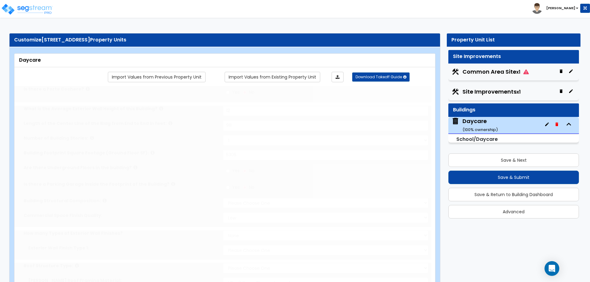
radio input "true"
type input "1"
radio input "true"
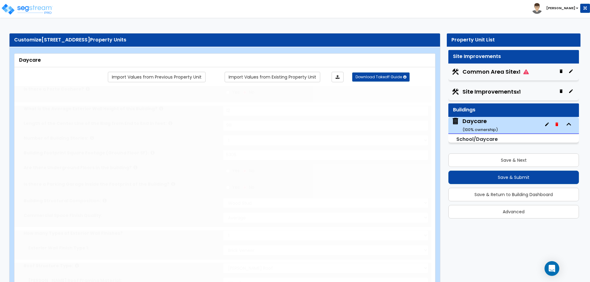
type input "2"
select select "1"
type input "2"
select select "1"
radio input "true"
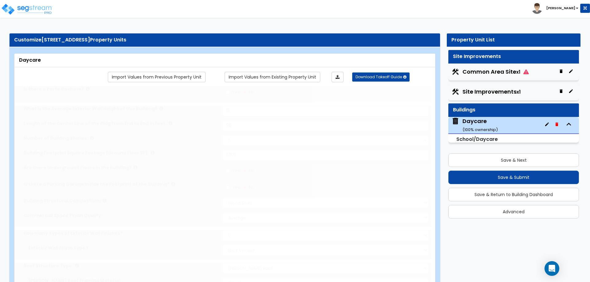
select select "2"
select select "1"
radio input "true"
select select "2"
radio input "true"
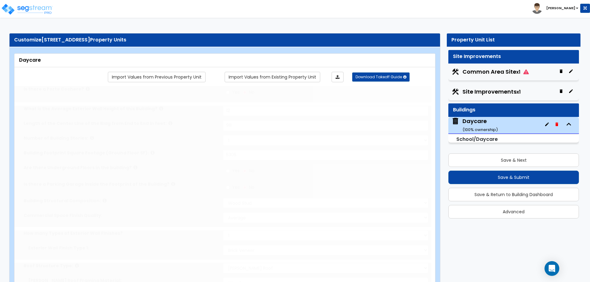
radio input "true"
select select "2"
type input "2"
radio input "true"
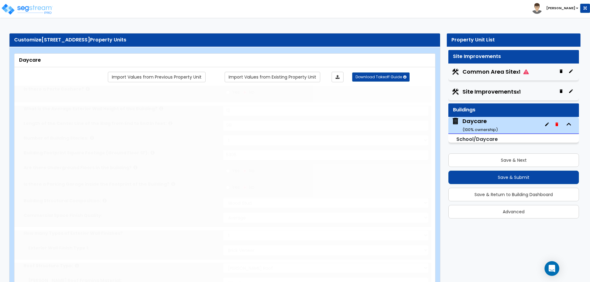
select select "1"
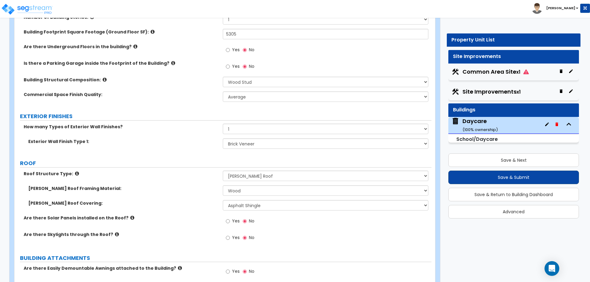
scroll to position [154, 0]
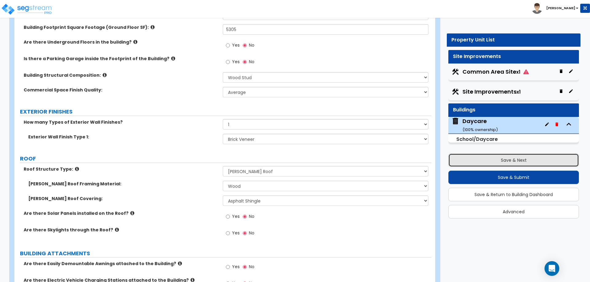
click at [482, 161] on button "Save & Next" at bounding box center [513, 161] width 131 height 14
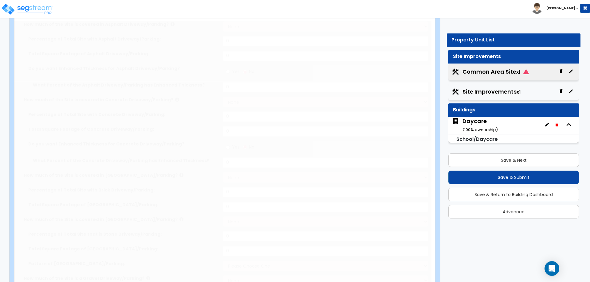
select select "2"
radio input "true"
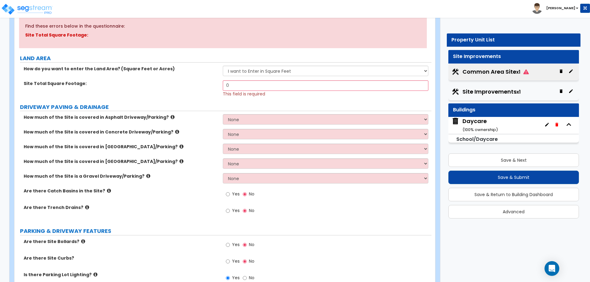
scroll to position [0, 0]
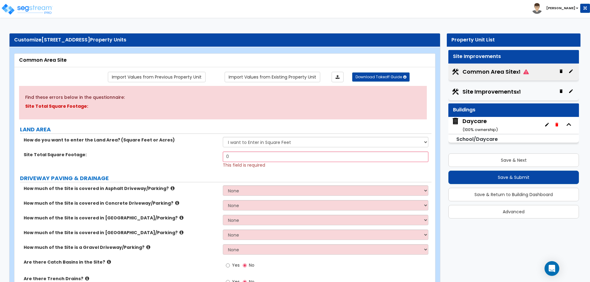
click at [475, 131] on small "( 100 % ownership)" at bounding box center [479, 130] width 35 height 6
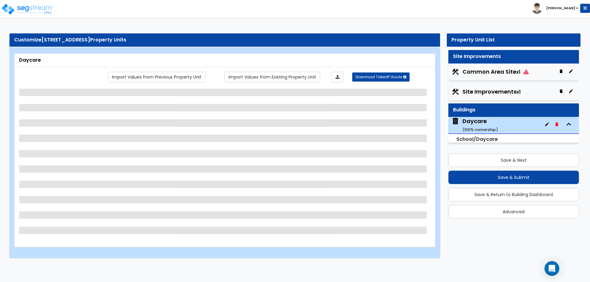
select select "7"
select select "1"
select select "2"
select select "1"
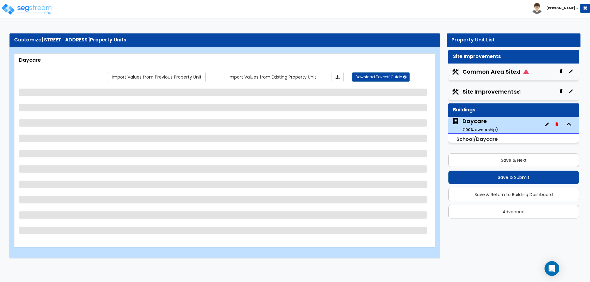
select select "2"
select select "1"
select select "2"
select select "1"
select select "2"
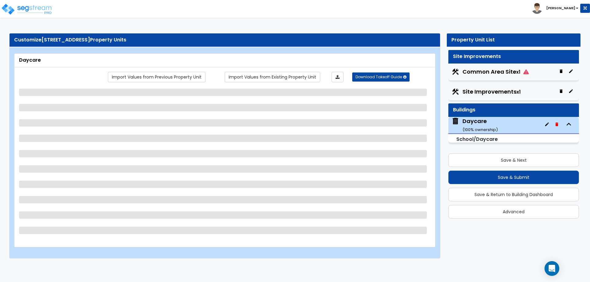
select select "2"
select select "3"
select select "1"
select select "2"
select select "7"
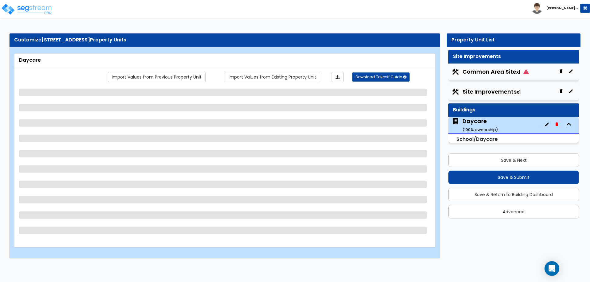
select select "1"
select select "3"
select select "1"
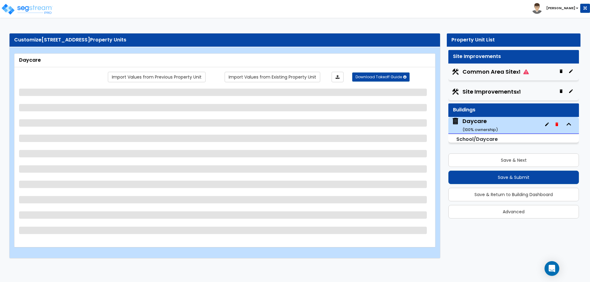
select select "2"
select select "1"
select select "2"
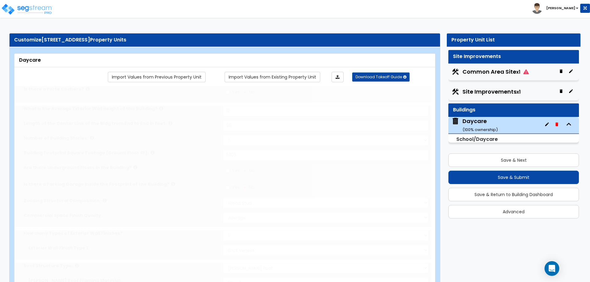
radio input "true"
select select "1"
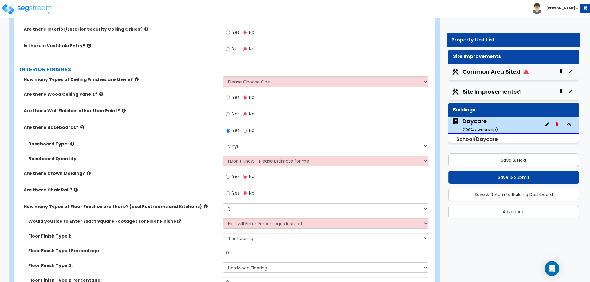
scroll to position [983, 0]
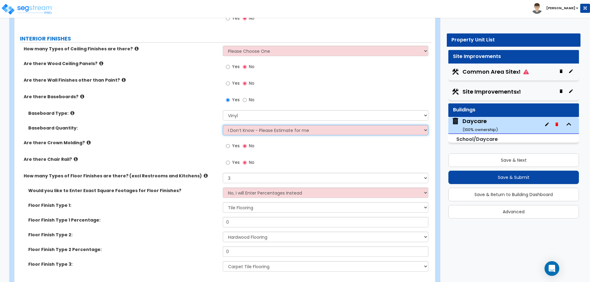
click at [274, 131] on select "I Don’t Know - Please Estimate for me I want to Enter the Linear Footage" at bounding box center [325, 130] width 205 height 10
click at [223, 125] on select "I Don’t Know - Please Estimate for me I want to Enter the Linear Footage" at bounding box center [325, 130] width 205 height 10
click at [299, 154] on div "Yes No" at bounding box center [327, 148] width 208 height 17
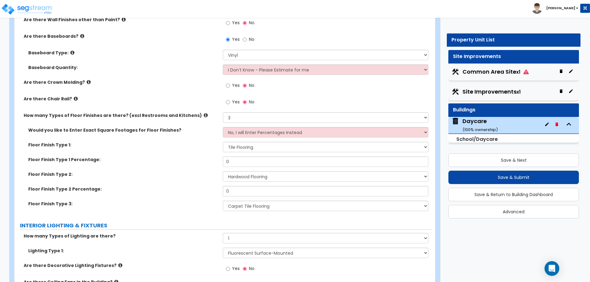
scroll to position [1044, 0]
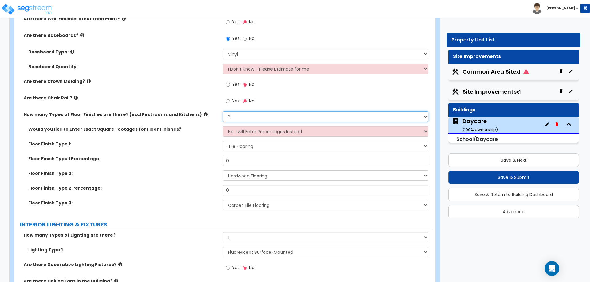
click at [267, 117] on select "None 1 2 3 4" at bounding box center [325, 116] width 205 height 10
select select "2"
click at [223, 111] on select "None 1 2 3 4" at bounding box center [325, 116] width 205 height 10
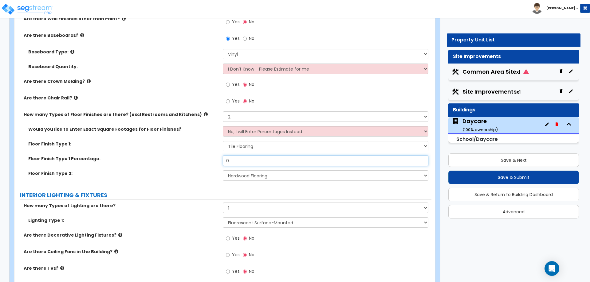
click at [257, 161] on input "0" at bounding box center [325, 161] width 205 height 10
drag, startPoint x: 257, startPoint y: 160, endPoint x: 210, endPoint y: 155, distance: 47.2
click at [210, 155] on div "Would you like to Enter Exact Square Footages for Floor Finishes? No, I will En…" at bounding box center [223, 155] width 408 height 59
click at [254, 146] on select "None Tile Flooring Hardwood Flooring Resilient Laminate Flooring VCT Flooring S…" at bounding box center [325, 146] width 205 height 10
select select "2"
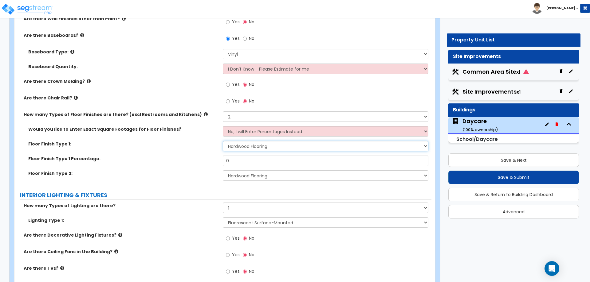
click at [223, 141] on select "None Tile Flooring Hardwood Flooring Resilient Laminate Flooring VCT Flooring S…" at bounding box center [325, 146] width 205 height 10
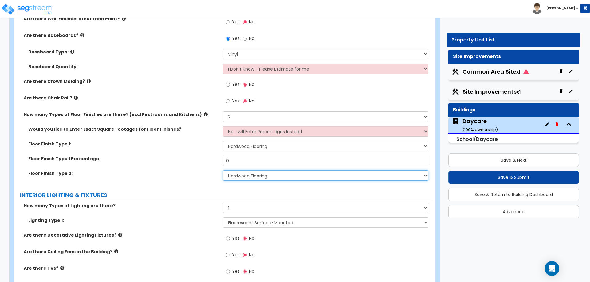
click at [244, 175] on select "None Tile Flooring Hardwood Flooring Resilient Laminate Flooring VCT Flooring S…" at bounding box center [325, 175] width 205 height 10
select select "1"
click at [223, 170] on select "None Tile Flooring Hardwood Flooring Resilient Laminate Flooring VCT Flooring S…" at bounding box center [325, 175] width 205 height 10
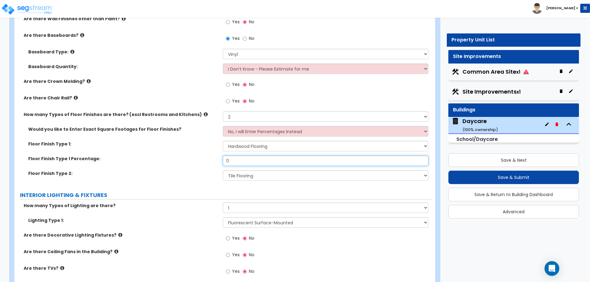
click at [254, 160] on input "0" at bounding box center [325, 161] width 205 height 10
drag, startPoint x: 254, startPoint y: 160, endPoint x: 209, endPoint y: 157, distance: 45.2
click at [209, 157] on div "Floor Finish Type 1 Percentage: 0" at bounding box center [222, 163] width 417 height 15
click at [310, 162] on input "75" at bounding box center [325, 161] width 205 height 10
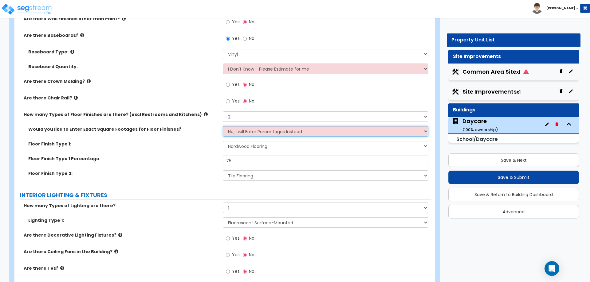
click at [307, 135] on select "No, I will Enter Percentages Instead Yes, I will Enter Exact Square Footages" at bounding box center [325, 131] width 205 height 10
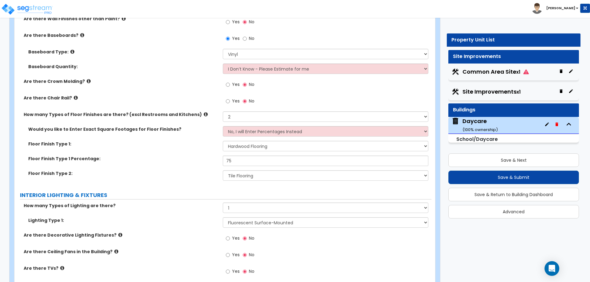
click at [196, 167] on div "Floor Finish Type 1 Percentage: 75" at bounding box center [222, 163] width 417 height 15
click at [228, 194] on label "INTERIOR LIGHTING & FIXTURES" at bounding box center [225, 195] width 411 height 8
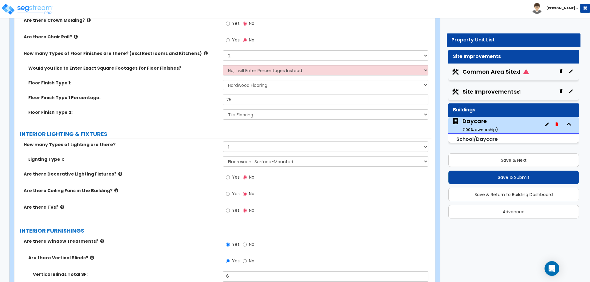
scroll to position [1106, 0]
drag, startPoint x: 236, startPoint y: 99, endPoint x: 218, endPoint y: 102, distance: 17.5
click at [218, 102] on div "Floor Finish Type 1 Percentage: 75" at bounding box center [222, 101] width 417 height 15
type input "80"
click at [275, 121] on div "Floor Finish Type 2: None Tile Flooring Hardwood Flooring Resilient Laminate Fl…" at bounding box center [222, 116] width 417 height 15
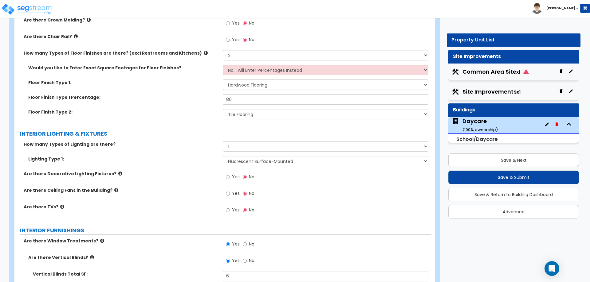
click at [462, 238] on div "Customize 13013 W Persimmon Ln Property Units Daycare Import Values from Previo…" at bounding box center [295, 143] width 590 height 2443
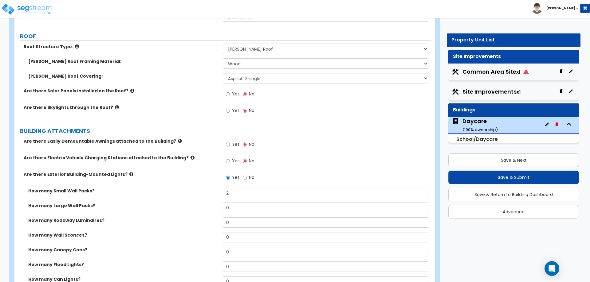
scroll to position [276, 0]
click at [178, 142] on icon at bounding box center [180, 140] width 4 height 5
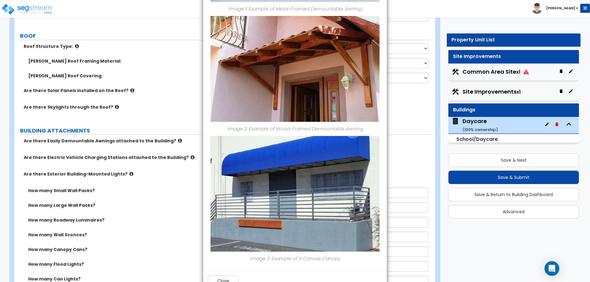
scroll to position [228, 0]
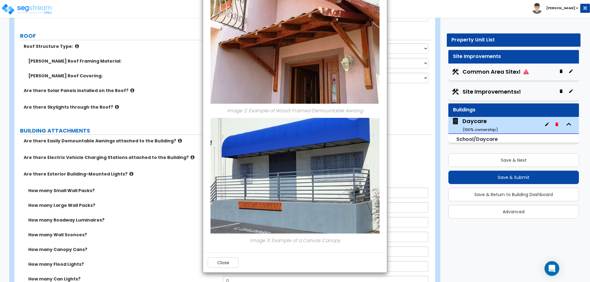
click at [467, 254] on div "× Information of Are there Easily Demountable Awnings attached to the Building?…" at bounding box center [295, 141] width 590 height 282
click at [168, 142] on div "× Information of Are there Easily Demountable Awnings attached to the Building?…" at bounding box center [295, 141] width 590 height 282
click at [229, 264] on button "Close" at bounding box center [223, 263] width 31 height 10
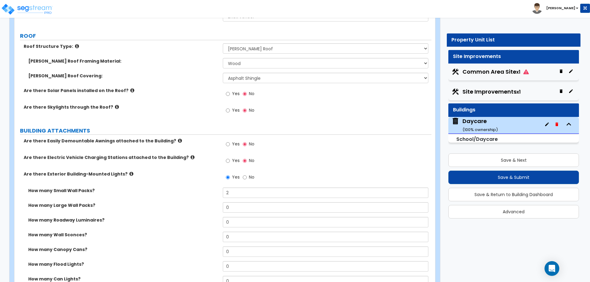
click at [190, 158] on icon at bounding box center [192, 157] width 4 height 5
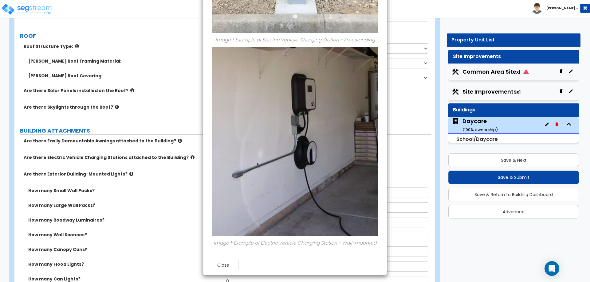
scroll to position [223, 0]
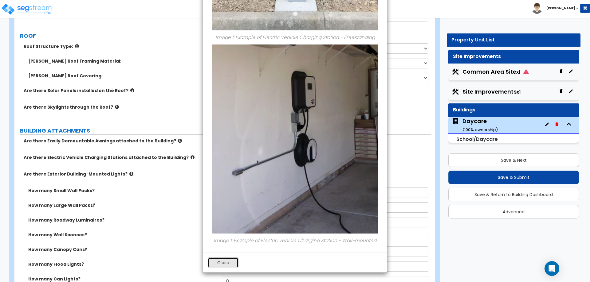
click at [234, 260] on button "Close" at bounding box center [223, 263] width 31 height 10
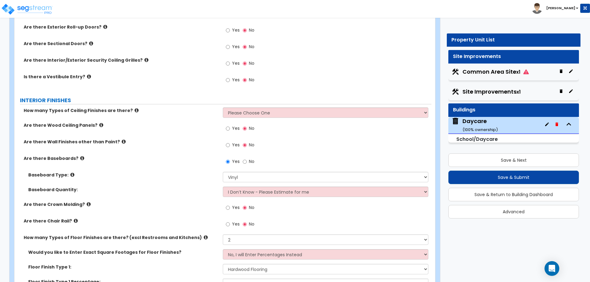
scroll to position [921, 0]
click at [318, 120] on div "How many Types of Ceiling Finishes are there? Please Choose One 1 2 3" at bounding box center [222, 114] width 417 height 15
click at [316, 115] on select "Please Choose One 1 2 3" at bounding box center [325, 112] width 205 height 10
click at [135, 109] on icon at bounding box center [137, 110] width 4 height 5
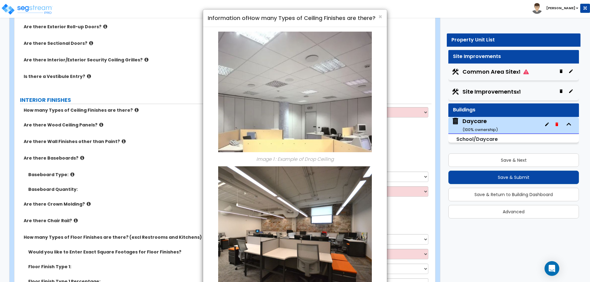
click at [388, 143] on div "× Information of How many Types of Ceiling Finishes are there? Image 1 : Exampl…" at bounding box center [295, 141] width 590 height 282
click at [396, 117] on div "× Information of How many Types of Ceiling Finishes are there? Image 1 : Exampl…" at bounding box center [295, 141] width 590 height 282
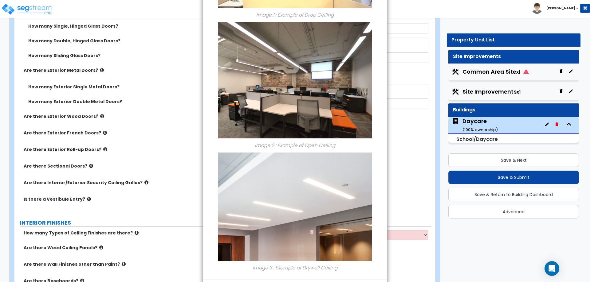
scroll to position [171, 0]
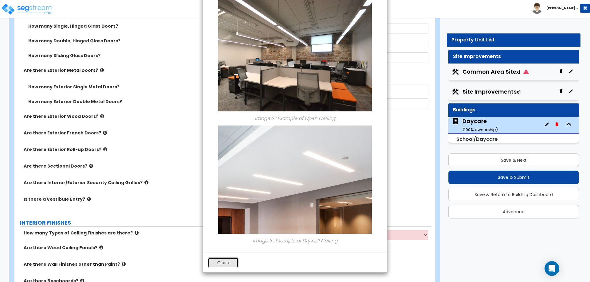
click at [229, 259] on button "Close" at bounding box center [223, 263] width 31 height 10
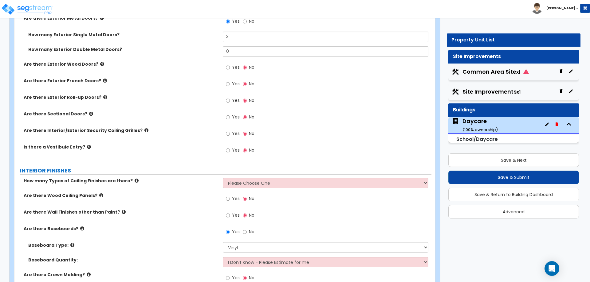
scroll to position [860, 0]
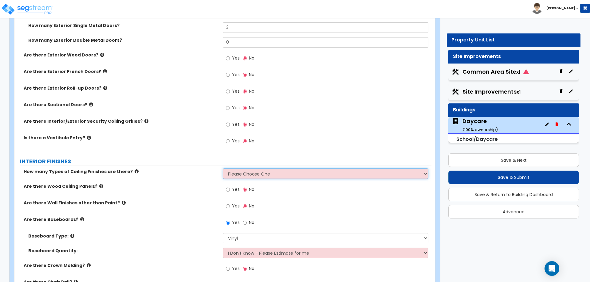
click at [253, 178] on select "Please Choose One 1 2 3" at bounding box center [325, 174] width 205 height 10
click at [251, 174] on select "Please Choose One 1 2 3" at bounding box center [325, 174] width 205 height 10
select select "1"
click at [223, 169] on select "Please Choose One 1 2 3" at bounding box center [325, 174] width 205 height 10
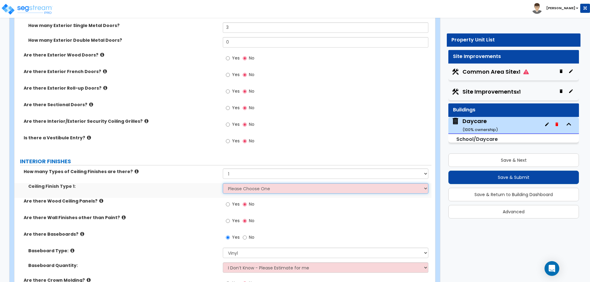
click at [267, 188] on select "Please Choose One Drywall Ceiling Open Ceiling Drop Ceiling" at bounding box center [325, 188] width 205 height 10
click at [223, 183] on select "Please Choose One Drywall Ceiling Open Ceiling Drop Ceiling" at bounding box center [325, 188] width 205 height 10
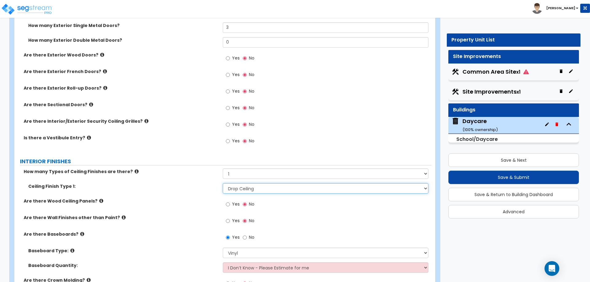
click at [261, 190] on select "Please Choose One Drywall Ceiling Open Ceiling Drop Ceiling" at bounding box center [325, 188] width 205 height 10
click at [223, 183] on select "Please Choose One Drywall Ceiling Open Ceiling Drop Ceiling" at bounding box center [325, 188] width 205 height 10
click at [200, 199] on label "Are there Wood Ceiling Panels?" at bounding box center [121, 201] width 194 height 6
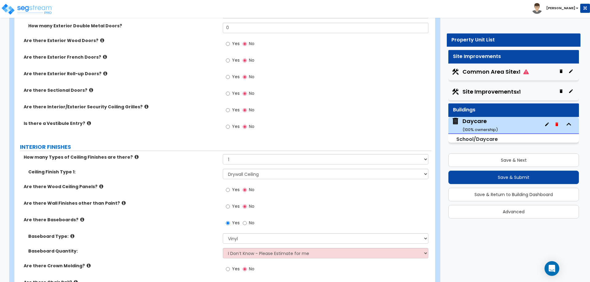
scroll to position [891, 0]
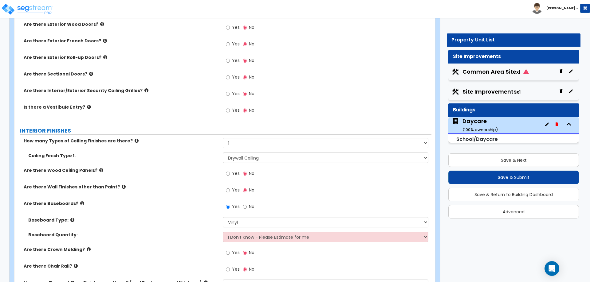
click at [399, 189] on div "Yes No" at bounding box center [327, 192] width 208 height 17
click at [255, 157] on select "Please Choose One Drywall Ceiling Open Ceiling Drop Ceiling" at bounding box center [325, 158] width 205 height 10
click at [223, 153] on select "Please Choose One Drywall Ceiling Open Ceiling Drop Ceiling" at bounding box center [325, 158] width 205 height 10
click at [263, 160] on select "Please Choose One Drywall Ceiling Open Ceiling Drop Ceiling" at bounding box center [325, 158] width 205 height 10
click at [223, 153] on select "Please Choose One Drywall Ceiling Open Ceiling Drop Ceiling" at bounding box center [325, 158] width 205 height 10
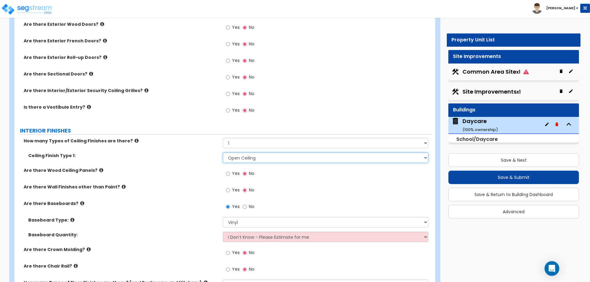
click at [275, 157] on select "Please Choose One Drywall Ceiling Open Ceiling Drop Ceiling" at bounding box center [325, 158] width 205 height 10
select select "1"
click at [223, 153] on select "Please Choose One Drywall Ceiling Open Ceiling Drop Ceiling" at bounding box center [325, 158] width 205 height 10
click at [329, 119] on div "Yes No" at bounding box center [327, 112] width 208 height 17
click at [99, 170] on icon at bounding box center [101, 170] width 4 height 5
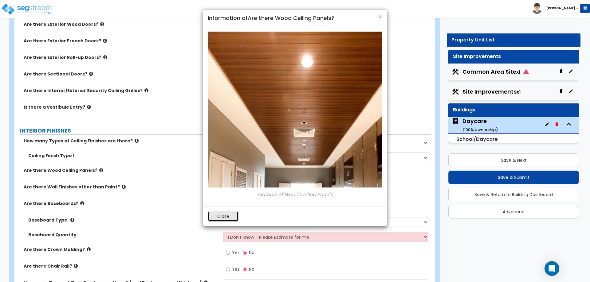
click at [215, 216] on button "Close" at bounding box center [223, 216] width 31 height 10
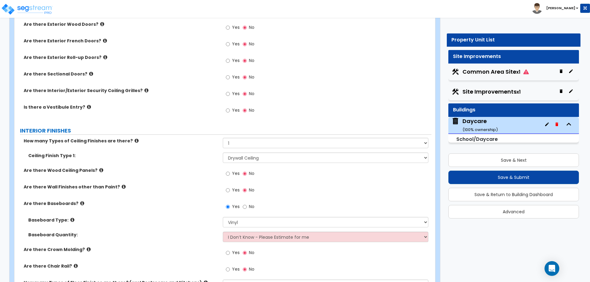
click at [117, 190] on label "Are there Wall Finishes other than Paint?" at bounding box center [121, 187] width 194 height 6
click at [122, 185] on icon at bounding box center [124, 187] width 4 height 5
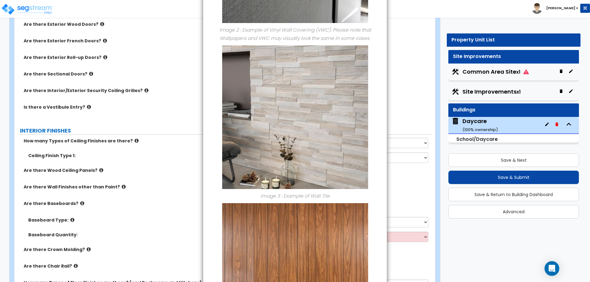
scroll to position [469, 0]
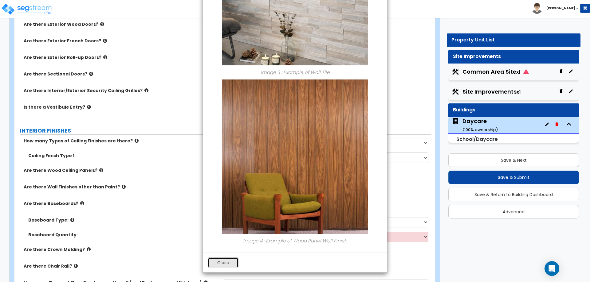
click at [221, 266] on button "Close" at bounding box center [223, 263] width 31 height 10
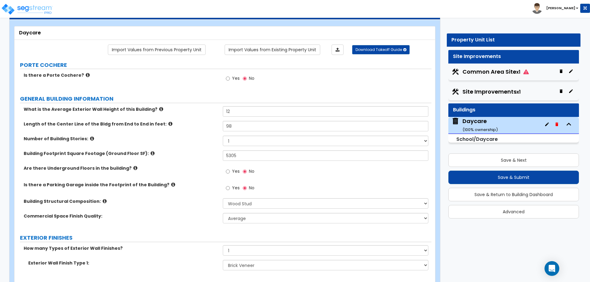
scroll to position [0, 0]
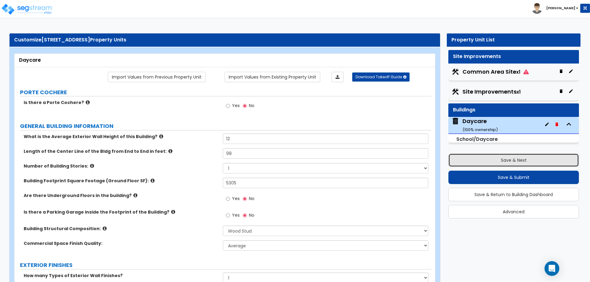
click at [515, 163] on button "Save & Next" at bounding box center [513, 161] width 131 height 14
select select "2"
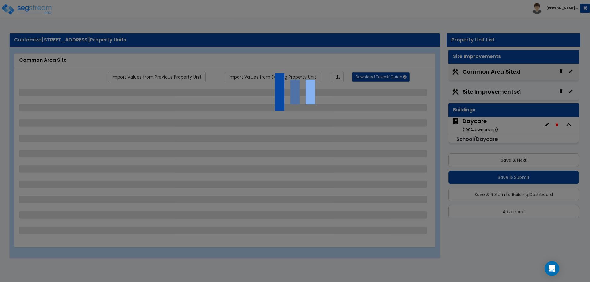
select select "2"
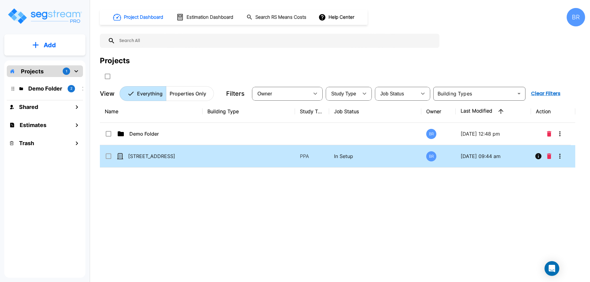
click at [160, 154] on p "[STREET_ADDRESS]" at bounding box center [158, 156] width 61 height 7
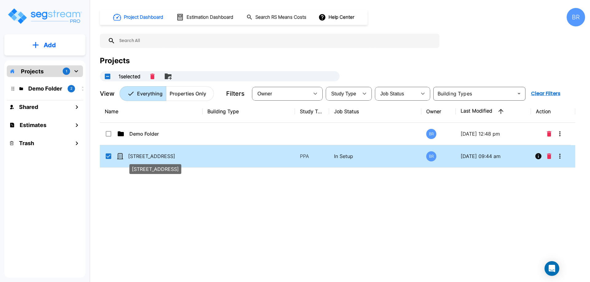
click at [162, 154] on p "[STREET_ADDRESS]" at bounding box center [158, 156] width 61 height 7
checkbox input "false"
click at [162, 154] on p "[STREET_ADDRESS]" at bounding box center [158, 156] width 61 height 7
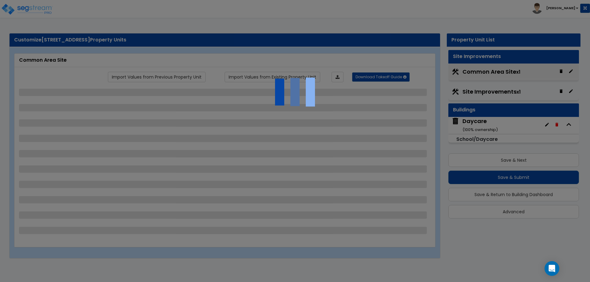
select select "2"
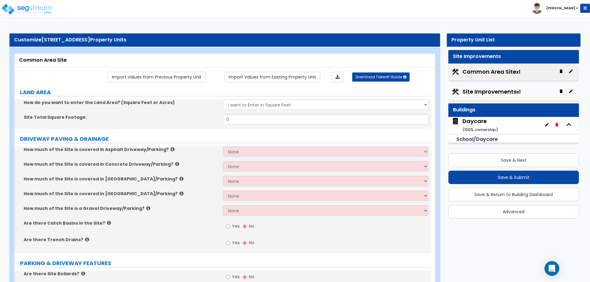
click at [567, 10] on b "[PERSON_NAME]" at bounding box center [560, 8] width 29 height 5
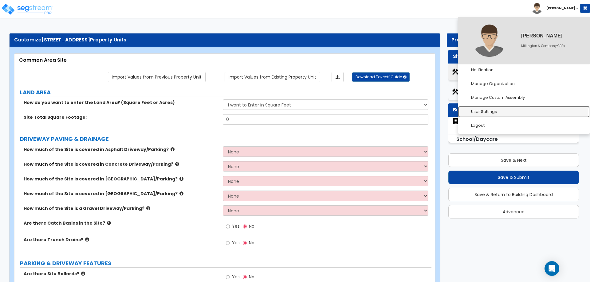
click at [497, 109] on link "User Settings" at bounding box center [523, 111] width 131 height 11
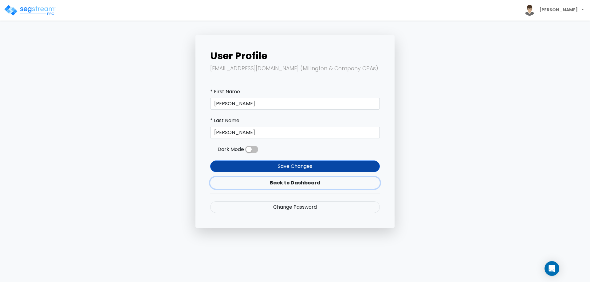
click at [297, 183] on link "Back to Dashboard" at bounding box center [295, 183] width 170 height 12
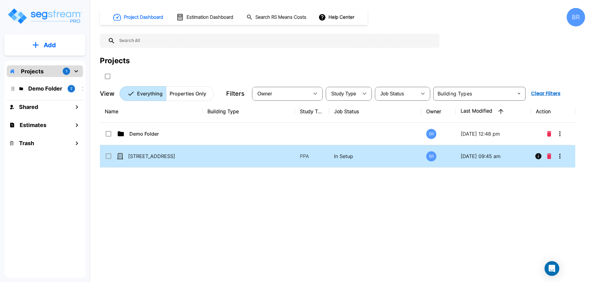
click at [190, 159] on div "[STREET_ADDRESS]" at bounding box center [151, 156] width 92 height 7
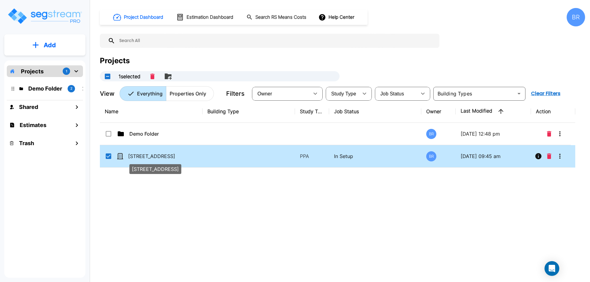
click at [174, 155] on p "[STREET_ADDRESS]" at bounding box center [158, 156] width 61 height 7
checkbox input "false"
click at [174, 155] on p "[STREET_ADDRESS]" at bounding box center [158, 156] width 61 height 7
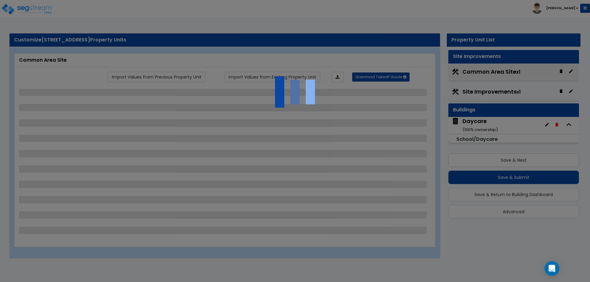
select select "2"
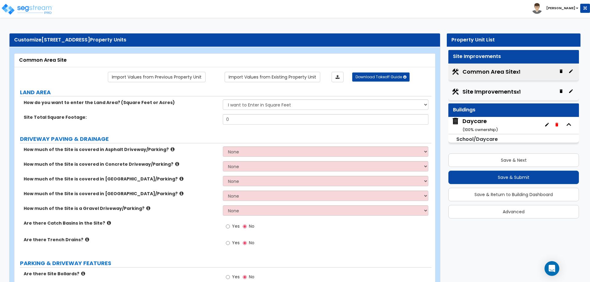
click at [197, 127] on div "Site Total Square Footage: 0" at bounding box center [222, 121] width 417 height 15
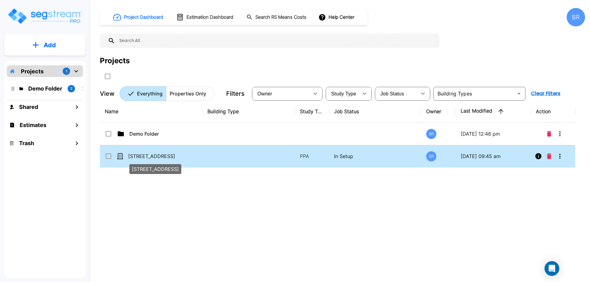
click at [159, 160] on p "[STREET_ADDRESS]" at bounding box center [158, 156] width 61 height 7
click at [160, 159] on p "[STREET_ADDRESS]" at bounding box center [158, 156] width 61 height 7
checkbox input "false"
click at [160, 159] on p "[STREET_ADDRESS]" at bounding box center [158, 156] width 61 height 7
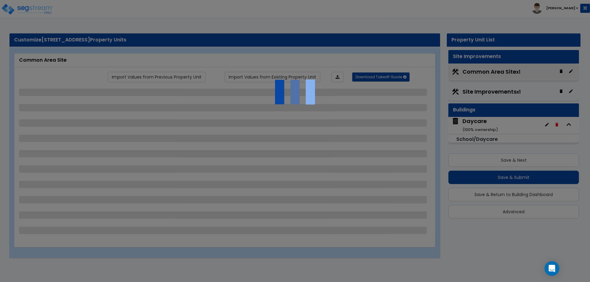
select select "2"
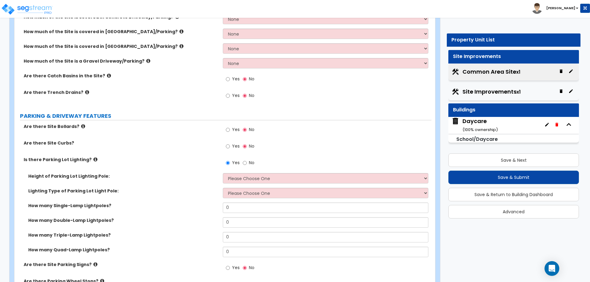
scroll to position [154, 0]
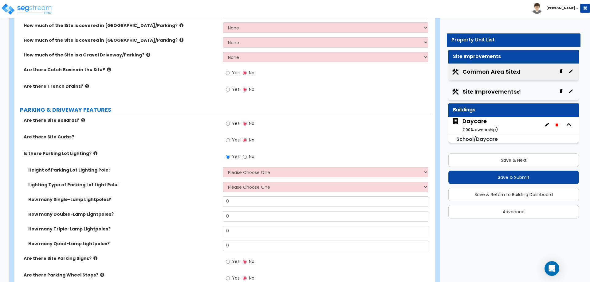
click at [175, 76] on div "Are there Catch Basins in the Site? Yes No" at bounding box center [222, 75] width 417 height 17
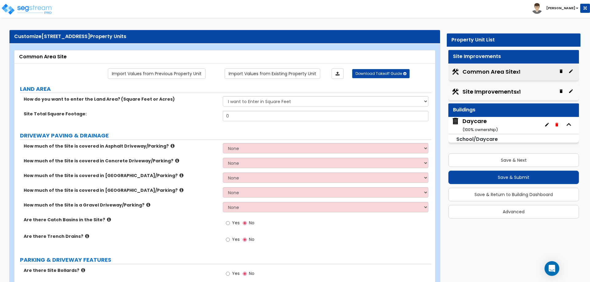
scroll to position [0, 0]
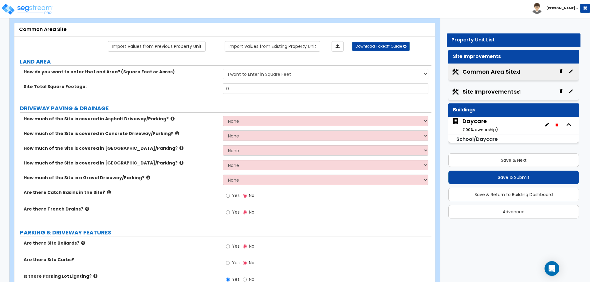
scroll to position [61, 0]
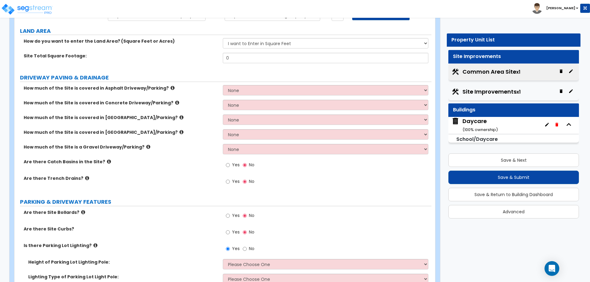
click at [170, 87] on icon at bounding box center [172, 88] width 4 height 5
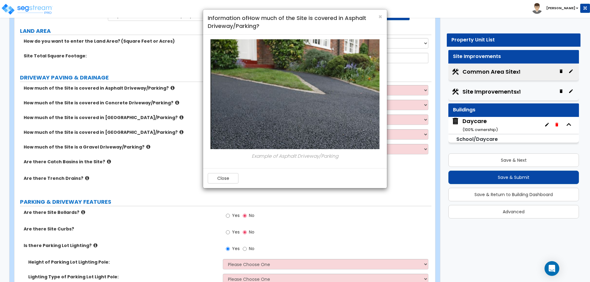
click at [162, 87] on div "× Information of How much of the Site is covered in Asphalt Driveway/Parking? E…" at bounding box center [295, 141] width 590 height 282
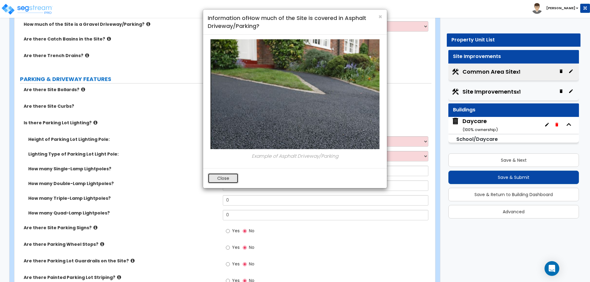
click at [220, 183] on button "Close" at bounding box center [223, 178] width 31 height 10
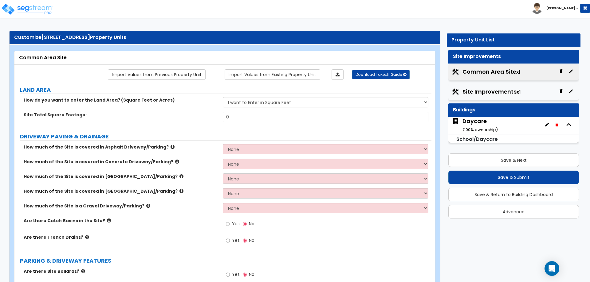
scroll to position [0, 0]
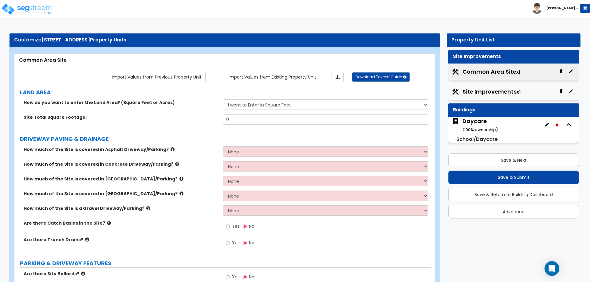
click at [513, 137] on div "School/Daycare" at bounding box center [513, 139] width 131 height 9
click at [511, 130] on div "Daycare ( 100 % ownership)" at bounding box center [513, 125] width 131 height 17
click at [477, 125] on div "Daycare ( 100 % ownership)" at bounding box center [479, 125] width 35 height 16
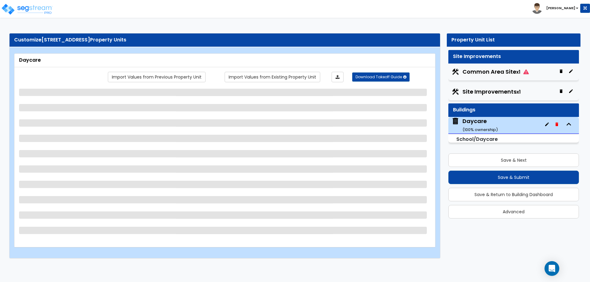
select select "7"
select select "1"
select select "2"
select select "1"
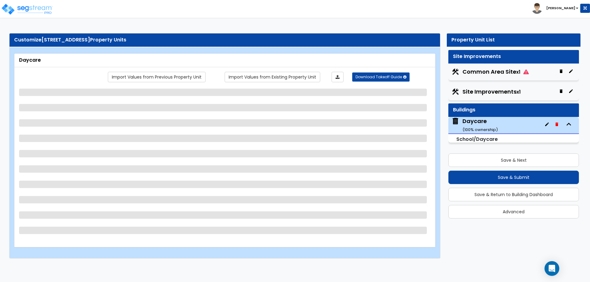
select select "2"
select select "1"
select select "2"
select select "1"
select select "2"
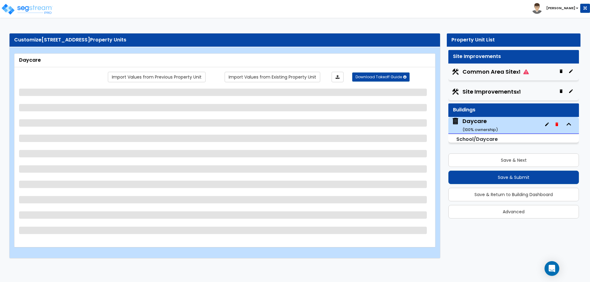
select select "1"
select select "2"
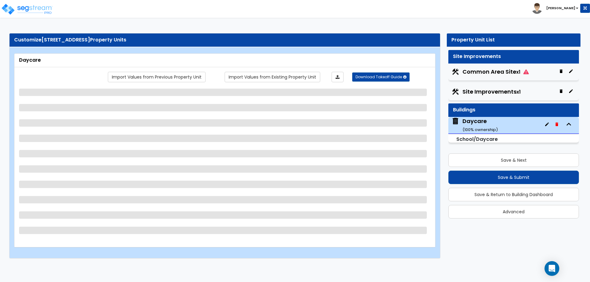
select select "1"
select select "3"
select select "1"
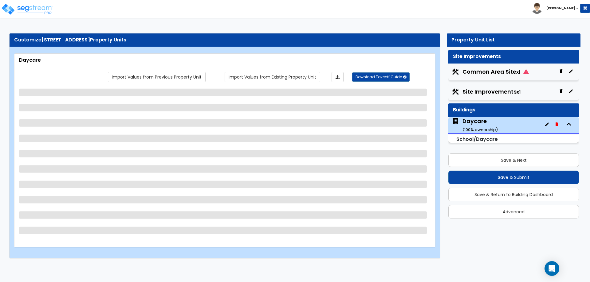
select select "1"
select select "2"
select select "1"
select select "2"
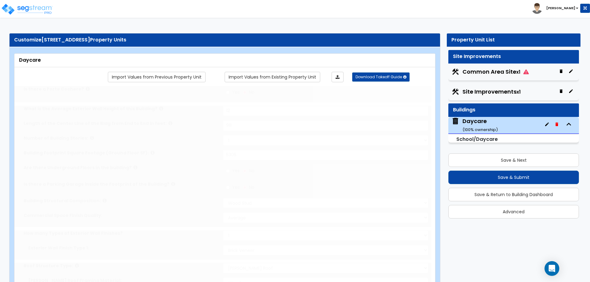
radio input "true"
select select "1"
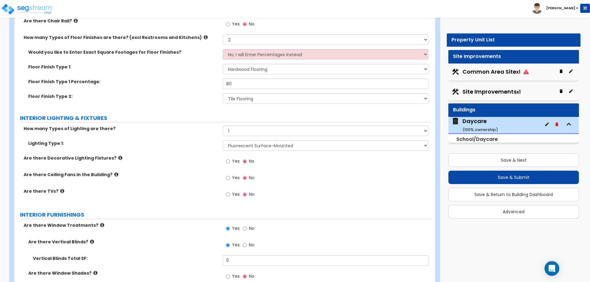
scroll to position [1136, 0]
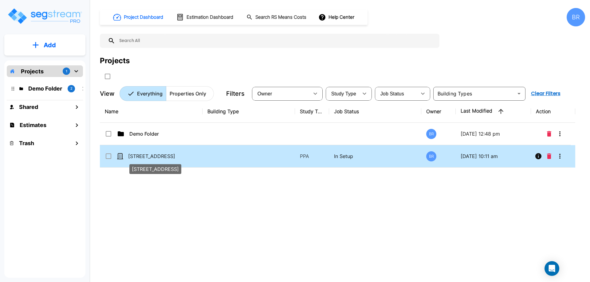
click at [170, 157] on p "[STREET_ADDRESS]" at bounding box center [158, 156] width 61 height 7
click at [170, 158] on p "[STREET_ADDRESS]" at bounding box center [158, 156] width 61 height 7
click at [172, 155] on p "[STREET_ADDRESS]" at bounding box center [158, 156] width 61 height 7
checkbox input "false"
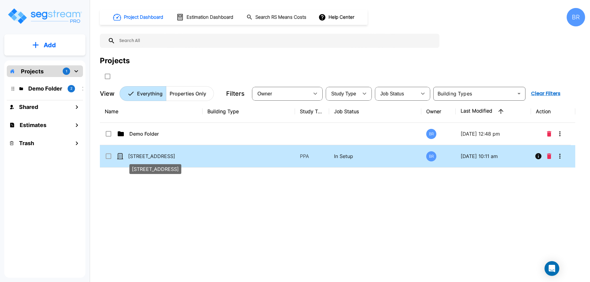
click at [172, 155] on p "[STREET_ADDRESS]" at bounding box center [158, 156] width 61 height 7
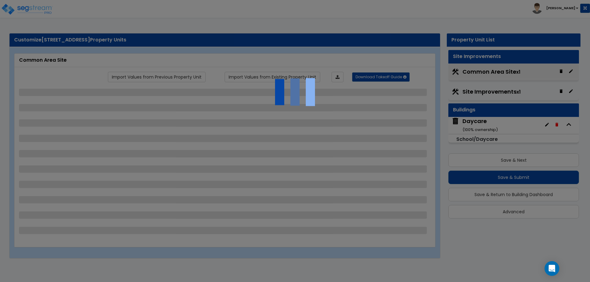
select select "2"
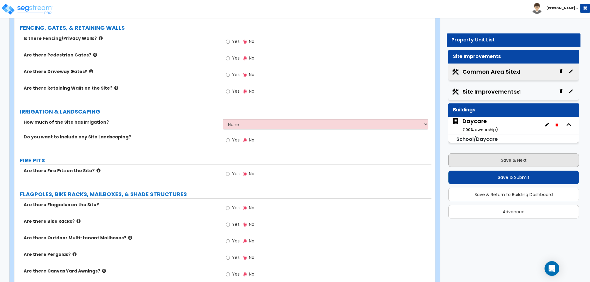
scroll to position [645, 0]
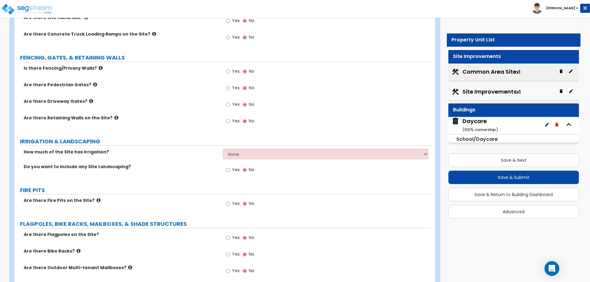
click at [500, 123] on div "Daycare ( 100 % ownership)" at bounding box center [513, 125] width 131 height 17
click at [465, 125] on div "Daycare ( 100 % ownership)" at bounding box center [479, 125] width 35 height 16
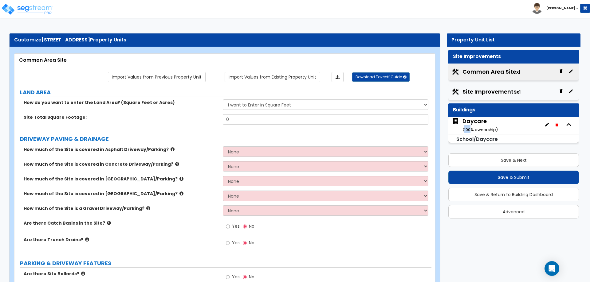
click at [465, 125] on div "Daycare ( 100 % ownership)" at bounding box center [479, 125] width 35 height 16
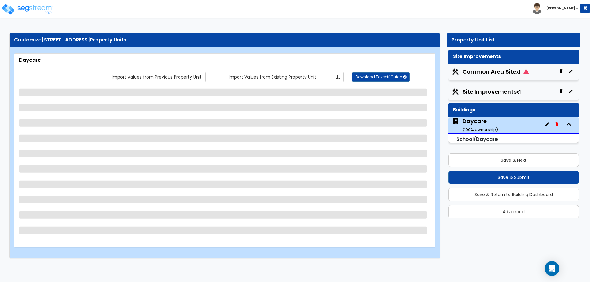
click at [482, 127] on small "( 100 % ownership)" at bounding box center [479, 130] width 35 height 6
select select "7"
select select "1"
select select "2"
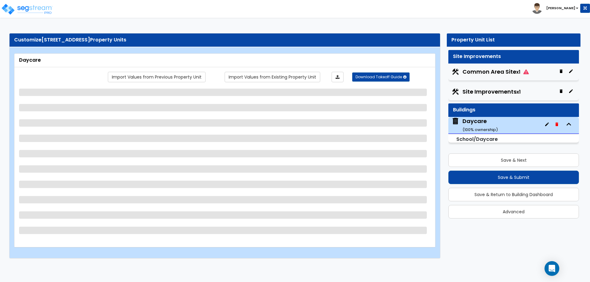
select select "1"
select select "2"
select select "1"
select select "2"
select select "1"
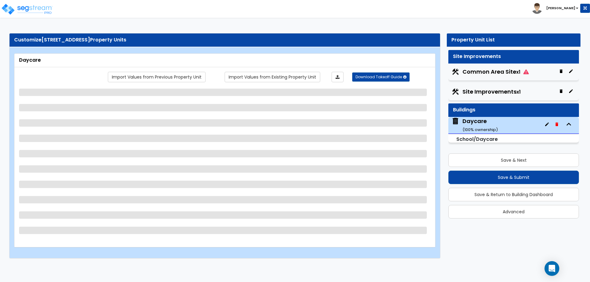
select select "2"
select select "1"
select select "2"
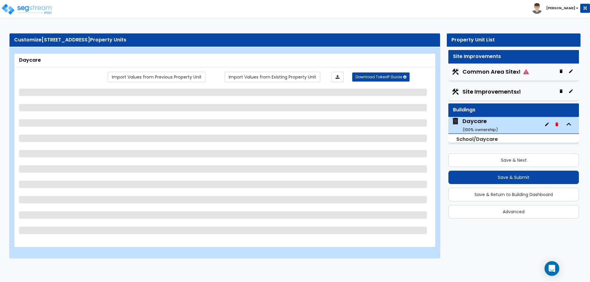
select select "2"
select select "1"
select select "3"
select select "1"
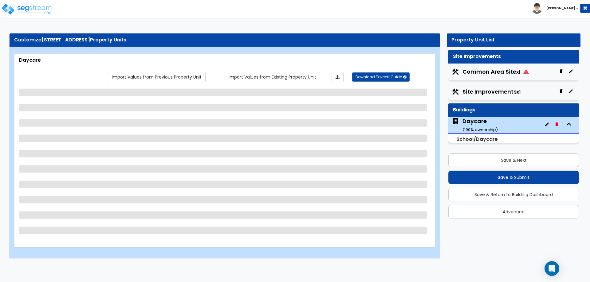
select select "1"
select select "2"
select select "1"
select select "2"
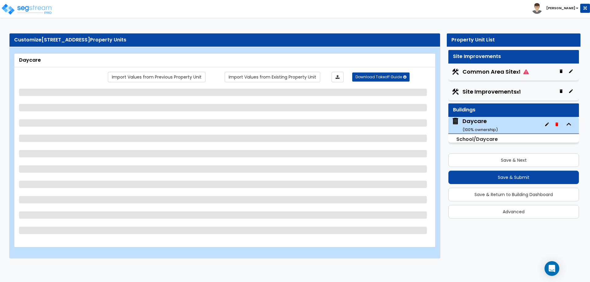
select select "2"
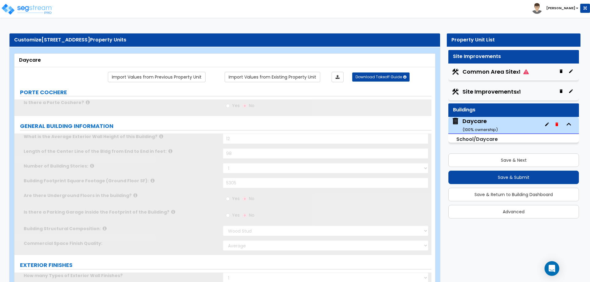
radio input "true"
select select "1"
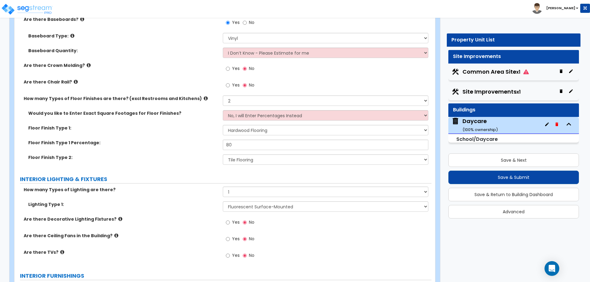
scroll to position [2079, 0]
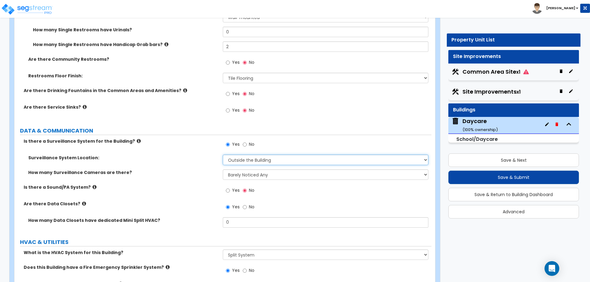
click at [279, 161] on select "Please Choose One Inside the Building Outside the Building Both Inside & Outside" at bounding box center [325, 160] width 205 height 10
select select "3"
click at [223, 155] on select "Please Choose One Inside the Building Outside the Building Both Inside & Outside" at bounding box center [325, 160] width 205 height 10
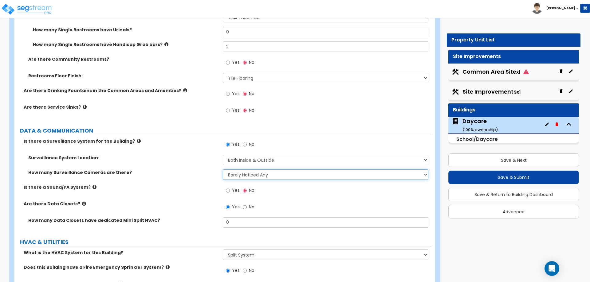
click at [283, 175] on select "Please Choose an Approximation Barely Noticed Any Noticed a Couple Frequently S…" at bounding box center [325, 175] width 205 height 10
select select "4"
click at [223, 170] on select "Please Choose an Approximation Barely Noticed Any Noticed a Couple Frequently S…" at bounding box center [325, 175] width 205 height 10
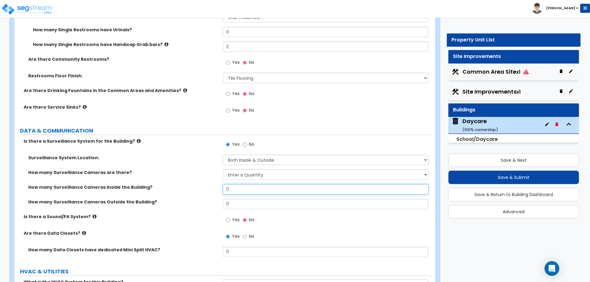
drag, startPoint x: 256, startPoint y: 188, endPoint x: 208, endPoint y: 188, distance: 47.6
click at [208, 188] on div "How many Surveillance Cameras Inside the Building? 0" at bounding box center [222, 191] width 417 height 15
type input "2"
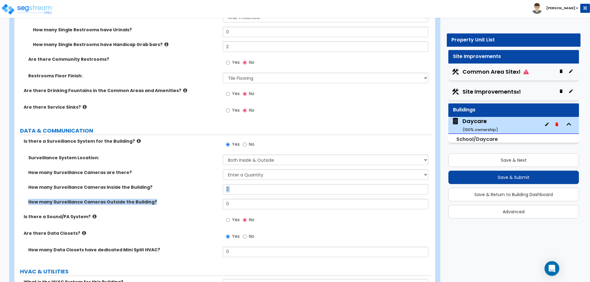
drag, startPoint x: 235, startPoint y: 198, endPoint x: 229, endPoint y: 200, distance: 6.4
click at [229, 200] on div "Surveillance System Location: Please Choose One Inside the Building Outside the…" at bounding box center [223, 184] width 408 height 59
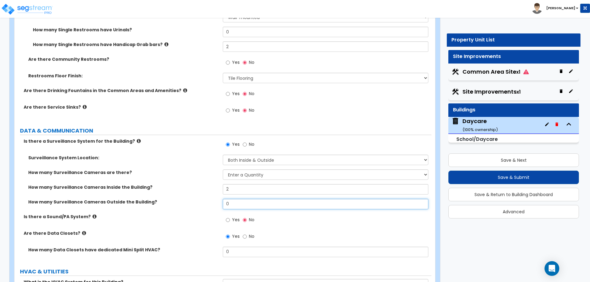
click at [239, 205] on input "0" at bounding box center [325, 204] width 205 height 10
drag, startPoint x: 232, startPoint y: 189, endPoint x: 216, endPoint y: 189, distance: 15.4
click at [217, 189] on div "How many Surveillance Cameras Inside the Building? 2" at bounding box center [222, 191] width 417 height 15
type input "1"
click at [262, 203] on input "0" at bounding box center [325, 204] width 205 height 10
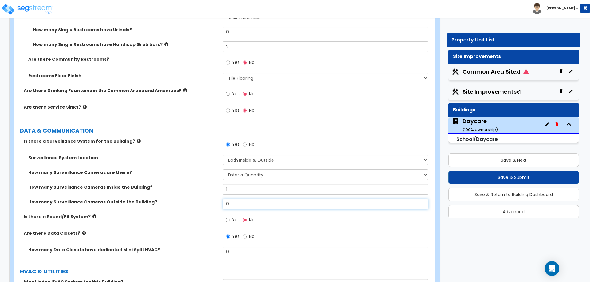
drag, startPoint x: 261, startPoint y: 203, endPoint x: 213, endPoint y: 205, distance: 48.8
click at [213, 205] on div "How many Surveillance Cameras Outside the Building? 0" at bounding box center [222, 206] width 417 height 15
type input "4"
click at [205, 206] on div "How many Surveillance Cameras Outside the Building? 4" at bounding box center [222, 206] width 417 height 15
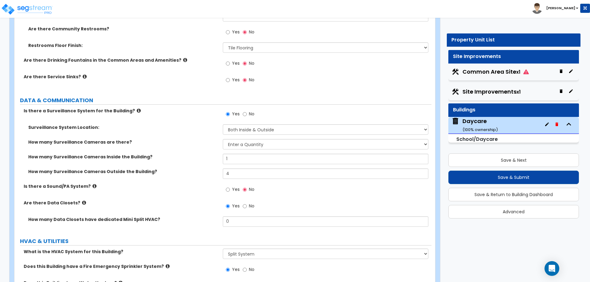
scroll to position [2110, 0]
click at [334, 194] on div "Yes No" at bounding box center [327, 191] width 208 height 17
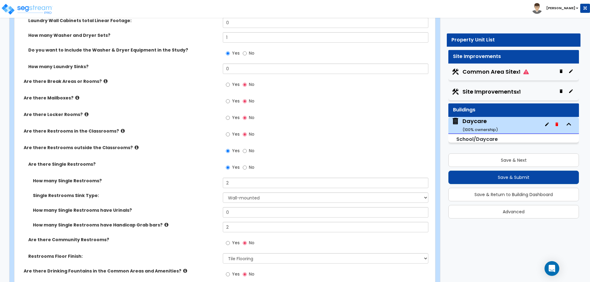
scroll to position [1894, 0]
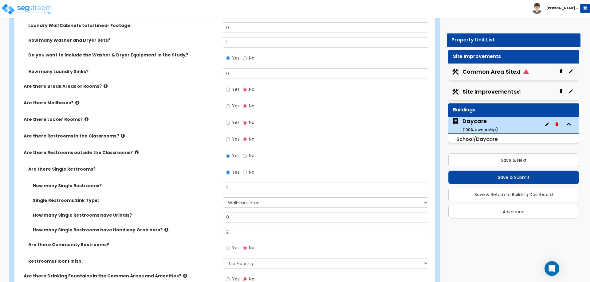
click at [365, 102] on div "Yes No" at bounding box center [327, 108] width 208 height 17
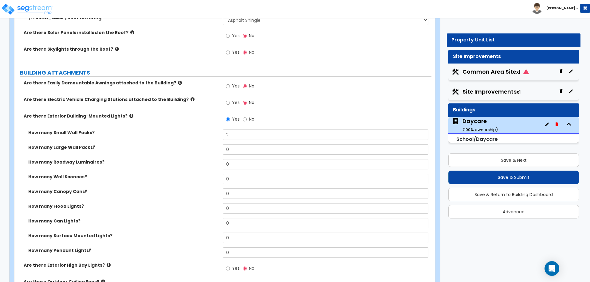
scroll to position [365, 0]
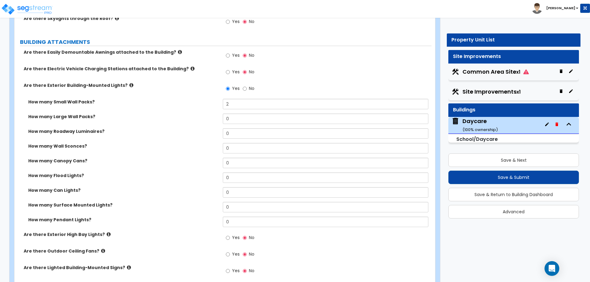
click at [107, 235] on icon at bounding box center [109, 234] width 4 height 5
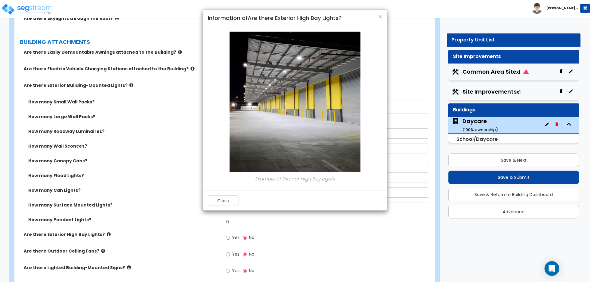
click at [103, 235] on div "× Information of Are there Exterior High Bay Lights? Example of Exterior High B…" at bounding box center [295, 141] width 590 height 282
click at [91, 223] on div "× Information of Are there Exterior High Bay Lights? Example of Exterior High B…" at bounding box center [295, 141] width 590 height 282
click at [379, 14] on span "×" at bounding box center [380, 16] width 4 height 9
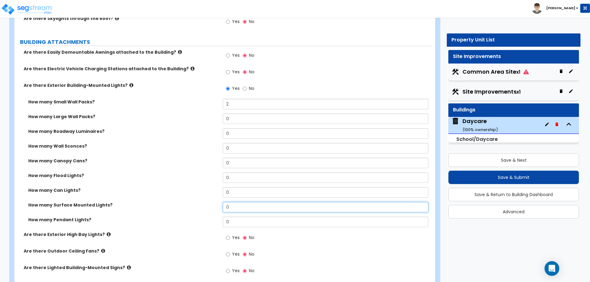
drag, startPoint x: 249, startPoint y: 203, endPoint x: 194, endPoint y: 201, distance: 55.0
click at [200, 204] on div "How many Surface Mounted Lights? 0" at bounding box center [222, 209] width 417 height 15
click at [257, 210] on input "0" at bounding box center [325, 207] width 205 height 10
drag, startPoint x: 255, startPoint y: 209, endPoint x: 182, endPoint y: 206, distance: 73.1
click at [182, 207] on div "How many Surface Mounted Lights? 0" at bounding box center [222, 209] width 417 height 15
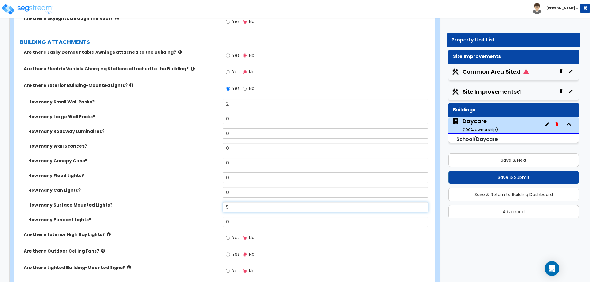
type input "5"
click at [283, 182] on input "0" at bounding box center [325, 178] width 205 height 10
click at [340, 99] on input "2" at bounding box center [325, 104] width 205 height 10
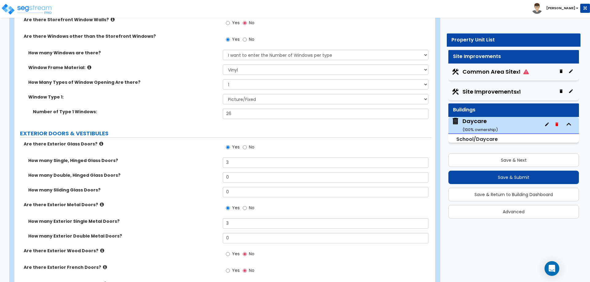
scroll to position [687, 0]
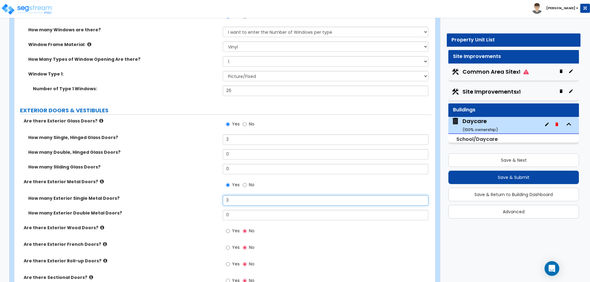
click at [245, 200] on input "3" at bounding box center [325, 200] width 205 height 10
drag, startPoint x: 245, startPoint y: 200, endPoint x: 212, endPoint y: 196, distance: 33.1
click at [214, 197] on div "How many Exterior Single Metal Doors? 3" at bounding box center [222, 202] width 417 height 15
type input "7"
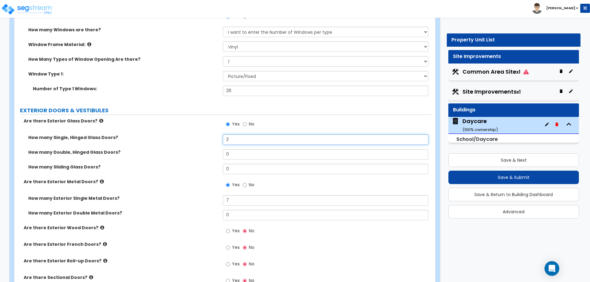
click at [255, 142] on input "3" at bounding box center [325, 140] width 205 height 10
drag, startPoint x: 255, startPoint y: 142, endPoint x: 218, endPoint y: 138, distance: 36.8
click at [218, 138] on div "How many Single, Hinged Glass Doors? 3" at bounding box center [222, 142] width 417 height 15
type input "1"
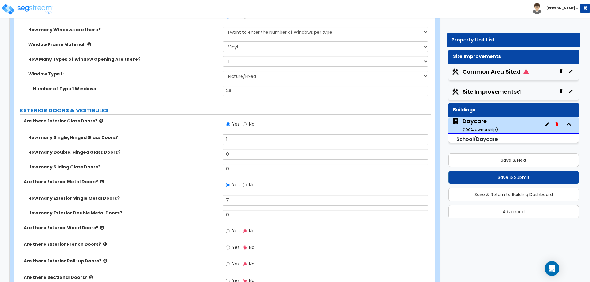
click at [278, 160] on div "How many Double, Hinged Glass Doors? 0" at bounding box center [222, 156] width 417 height 15
click at [278, 156] on input "0" at bounding box center [325, 154] width 205 height 10
click at [290, 100] on div "Number of Type 1 Windows: 26" at bounding box center [222, 93] width 417 height 15
click at [255, 61] on select "Please Choose One 1 2 3 4" at bounding box center [325, 61] width 205 height 10
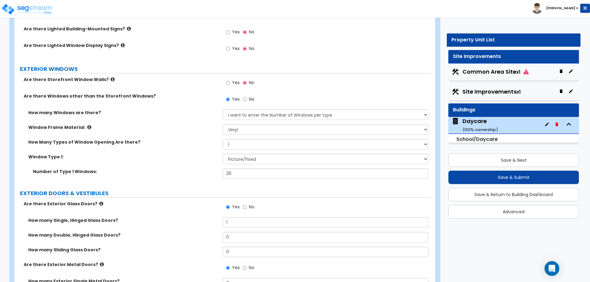
scroll to position [604, 0]
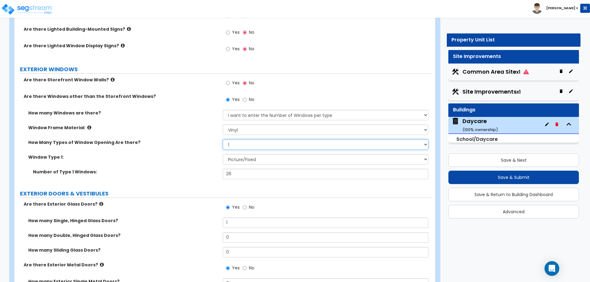
click at [258, 142] on select "Please Choose One 1 2 3 4" at bounding box center [325, 144] width 205 height 10
select select "2"
click at [223, 139] on select "Please Choose One 1 2 3 4" at bounding box center [325, 144] width 205 height 10
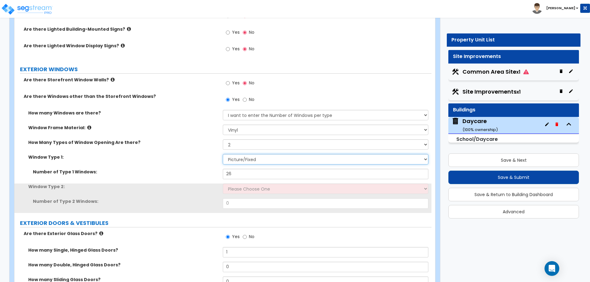
click at [265, 159] on select "Please Choose One Sliding Picture/Fixed Double/Single Hung Awning Swing" at bounding box center [325, 159] width 205 height 10
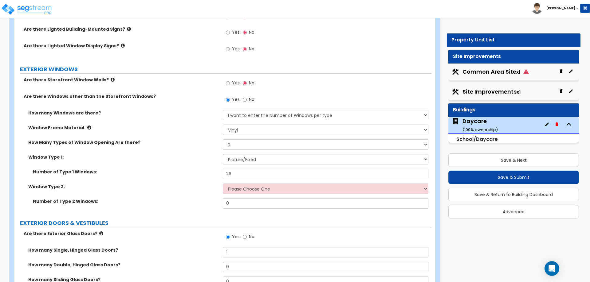
click at [196, 158] on label "Window Type 1:" at bounding box center [123, 157] width 190 height 6
click at [254, 191] on select "Please Choose One Sliding Picture/Fixed Double/Single Hung Awning Swing" at bounding box center [325, 189] width 205 height 10
click at [223, 184] on select "Please Choose One Sliding Picture/Fixed Double/Single Hung Awning Swing" at bounding box center [325, 189] width 205 height 10
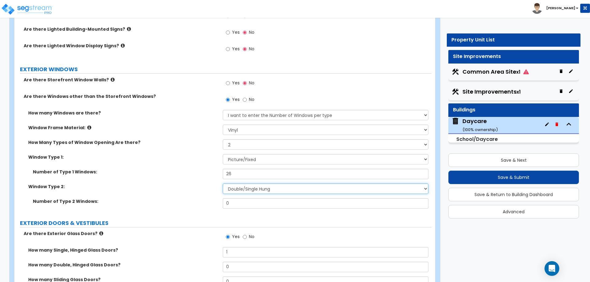
click at [264, 187] on select "Please Choose One Sliding Picture/Fixed Double/Single Hung Awning Swing" at bounding box center [325, 189] width 205 height 10
select select "2"
click at [223, 184] on select "Please Choose One Sliding Picture/Fixed Double/Single Hung Awning Swing" at bounding box center [325, 189] width 205 height 10
click at [261, 189] on select "Please Choose One Sliding Picture/Fixed Double/Single Hung Awning Swing" at bounding box center [325, 189] width 205 height 10
click at [205, 186] on label "Window Type 2:" at bounding box center [123, 187] width 190 height 6
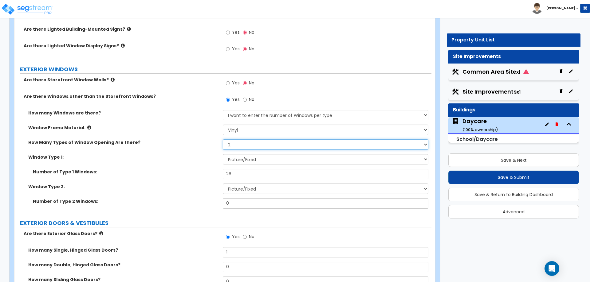
click at [257, 142] on select "Please Choose One 1 2 3 4" at bounding box center [325, 144] width 205 height 10
select select "1"
click at [223, 139] on select "Please Choose One 1 2 3 4" at bounding box center [325, 144] width 205 height 10
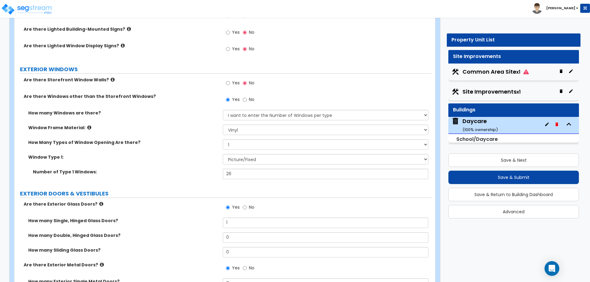
drag, startPoint x: 206, startPoint y: 191, endPoint x: 217, endPoint y: 190, distance: 10.8
click at [209, 191] on label "EXTERIOR DOORS & VESTIBULES" at bounding box center [225, 194] width 411 height 8
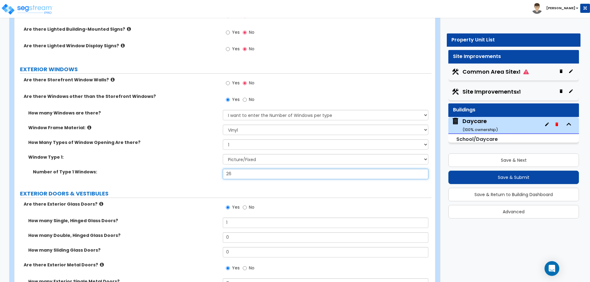
drag, startPoint x: 242, startPoint y: 176, endPoint x: 210, endPoint y: 174, distance: 32.6
click at [212, 174] on div "Number of Type 1 Windows: 26" at bounding box center [222, 176] width 417 height 15
type input "37"
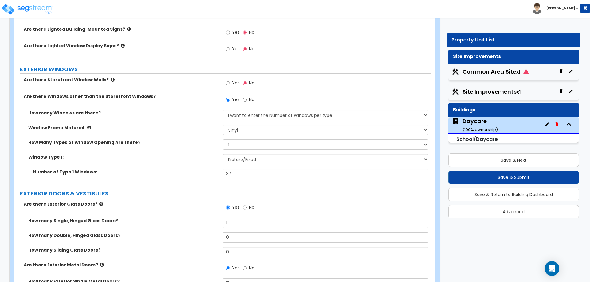
click at [267, 153] on div "How Many Types of Window Opening Are there? Please Choose One 1 2 3 4" at bounding box center [222, 146] width 417 height 15
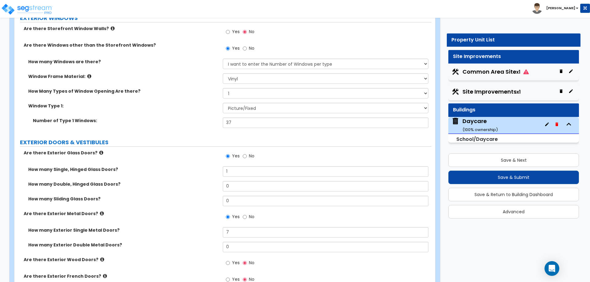
scroll to position [665, 0]
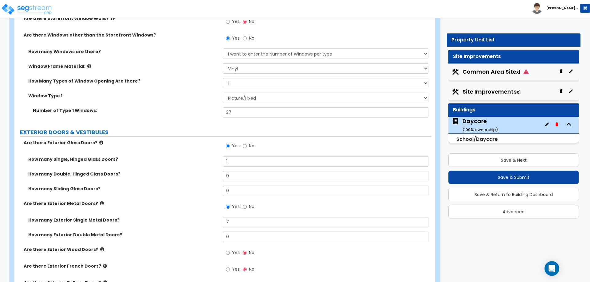
click at [273, 119] on div "Number of Type 1 Windows: 37" at bounding box center [222, 114] width 417 height 15
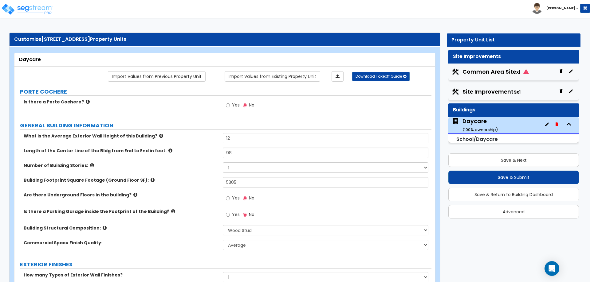
scroll to position [0, 0]
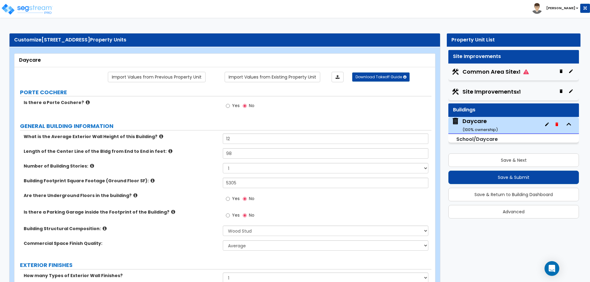
click at [194, 125] on label "GENERAL BUILDING INFORMATION" at bounding box center [225, 126] width 411 height 8
click at [194, 124] on label "GENERAL BUILDING INFORMATION" at bounding box center [225, 126] width 411 height 8
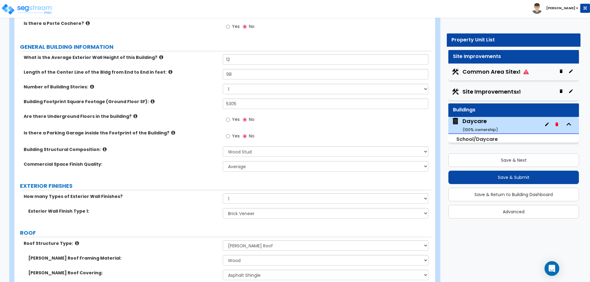
scroll to position [92, 0]
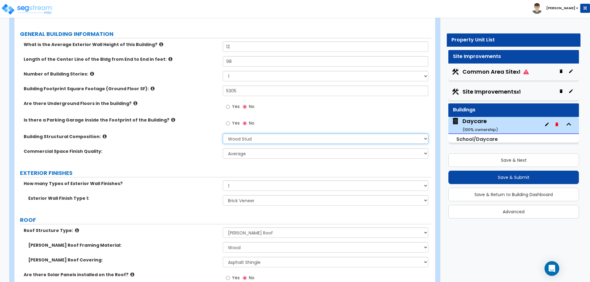
click at [277, 137] on select "Please Choose One Tilt-up Wall Construction Reinforced Concrete Structural Stee…" at bounding box center [325, 139] width 205 height 10
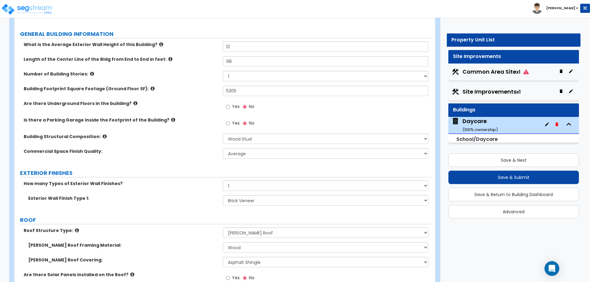
click at [201, 115] on div "Are there Underground Floors in the building? Yes No" at bounding box center [222, 108] width 417 height 17
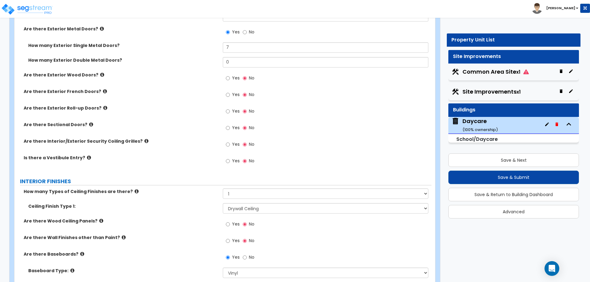
scroll to position [2111, 0]
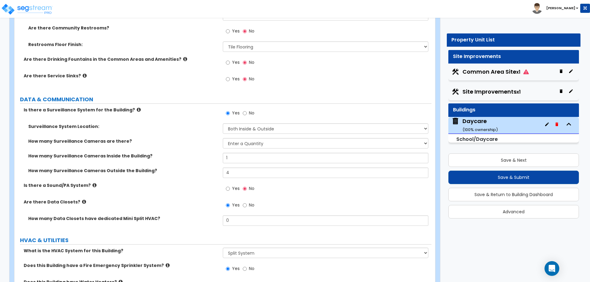
click at [247, 109] on label "No" at bounding box center [249, 114] width 12 height 10
click at [247, 110] on input "No" at bounding box center [245, 113] width 4 height 7
radio input "false"
radio input "true"
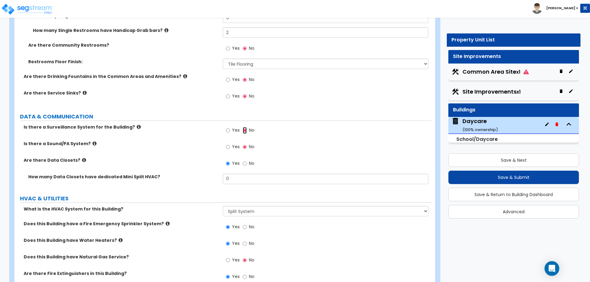
scroll to position [2080, 0]
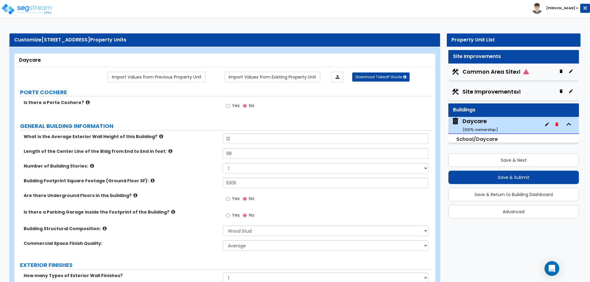
scroll to position [2173, 0]
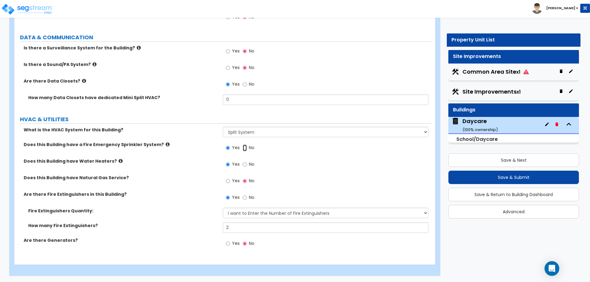
click at [244, 149] on input "No" at bounding box center [245, 148] width 4 height 7
radio input "false"
radio input "true"
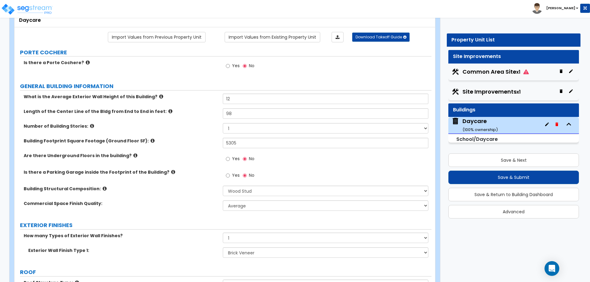
scroll to position [1032, 0]
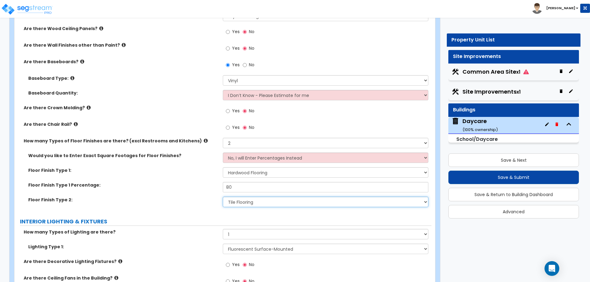
click at [255, 203] on select "None Tile Flooring Hardwood Flooring Resilient Laminate Flooring VCT Flooring S…" at bounding box center [325, 202] width 205 height 10
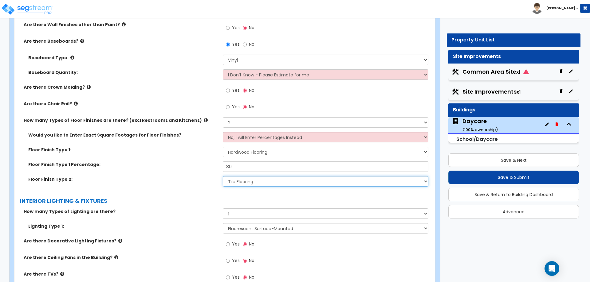
scroll to position [1063, 0]
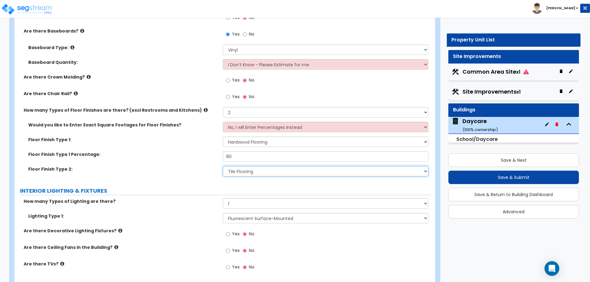
click at [251, 175] on select "None Tile Flooring Hardwood Flooring Resilient Laminate Flooring VCT Flooring S…" at bounding box center [325, 171] width 205 height 10
click at [242, 171] on select "None Tile Flooring Hardwood Flooring Resilient Laminate Flooring VCT Flooring S…" at bounding box center [325, 171] width 205 height 10
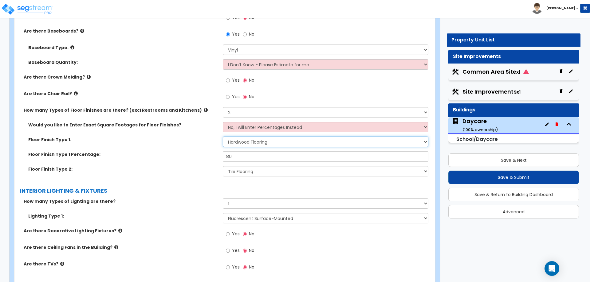
click at [293, 145] on select "None Tile Flooring Hardwood Flooring Resilient Laminate Flooring VCT Flooring S…" at bounding box center [325, 142] width 205 height 10
select select "6"
click at [223, 137] on select "None Tile Flooring Hardwood Flooring Resilient Laminate Flooring VCT Flooring S…" at bounding box center [325, 142] width 205 height 10
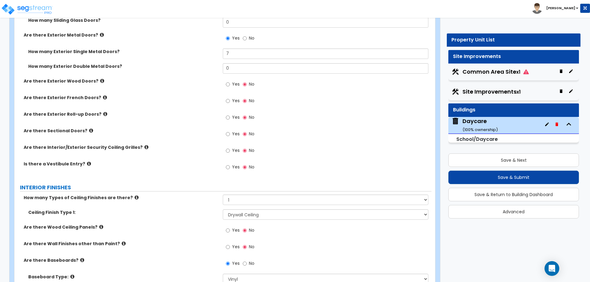
scroll to position [817, 0]
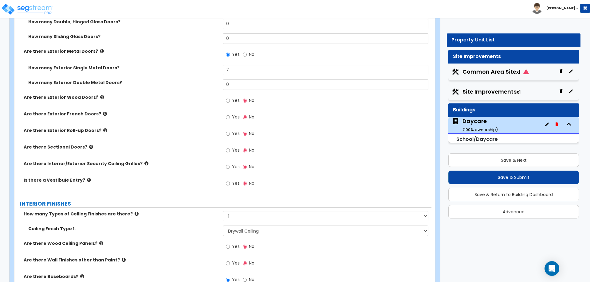
click at [187, 152] on div "Are there Sectional Doors? Yes No" at bounding box center [222, 152] width 417 height 17
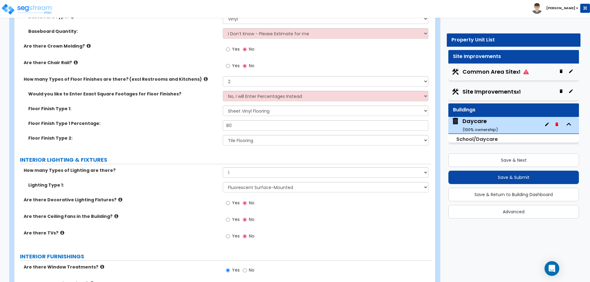
scroll to position [1125, 0]
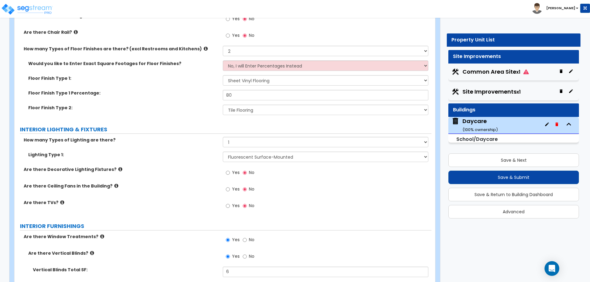
click at [196, 189] on label "Are there Ceiling Fans in the Building?" at bounding box center [121, 186] width 194 height 6
click at [196, 183] on label "Are there Ceiling Fans in the Building?" at bounding box center [121, 186] width 194 height 6
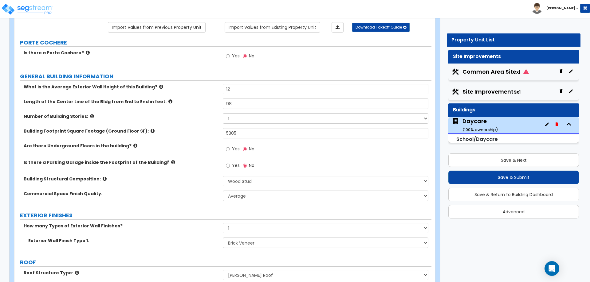
scroll to position [0, 0]
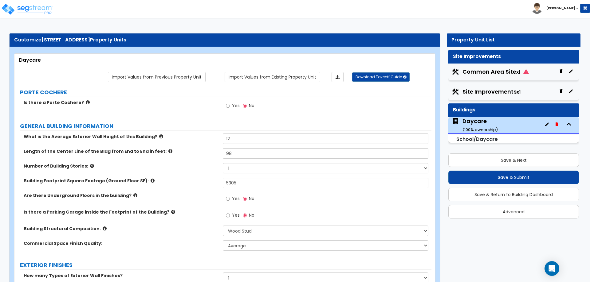
drag, startPoint x: 184, startPoint y: 197, endPoint x: 166, endPoint y: 105, distance: 94.4
click at [157, 242] on label "Commercial Space Finish Quality:" at bounding box center [121, 243] width 194 height 6
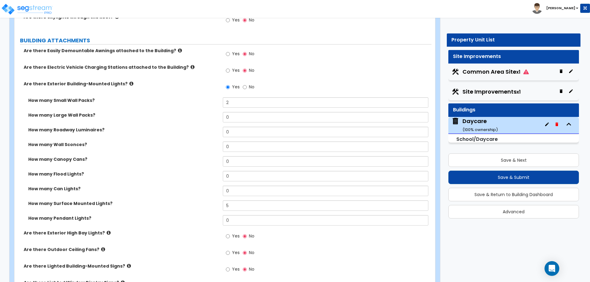
scroll to position [369, 0]
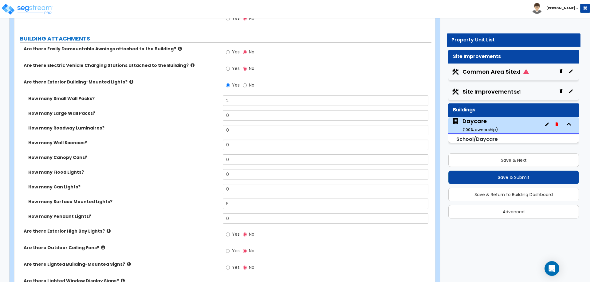
click at [174, 176] on div "How many Flood Lights? 0" at bounding box center [222, 176] width 417 height 15
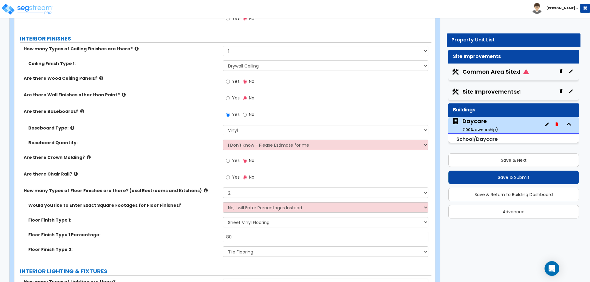
scroll to position [1013, 0]
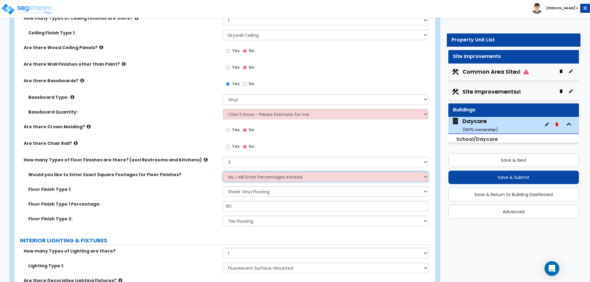
click at [253, 178] on select "No, I will Enter Percentages Instead Yes, I will Enter Exact Square Footages" at bounding box center [325, 177] width 205 height 10
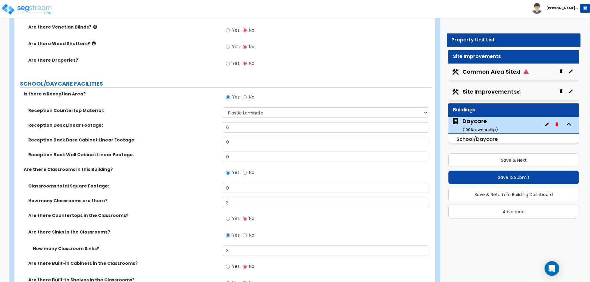
scroll to position [1399, 0]
click at [231, 219] on label "Yes" at bounding box center [233, 219] width 14 height 10
click at [230, 219] on input "Yes" at bounding box center [228, 218] width 4 height 7
radio input "true"
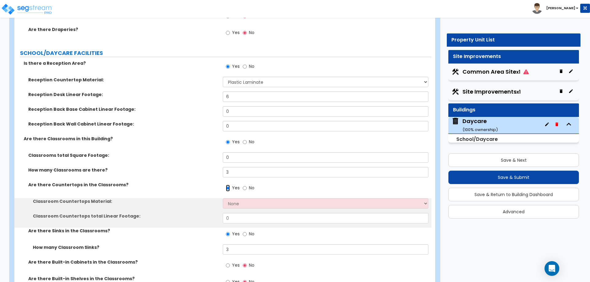
scroll to position [1430, 0]
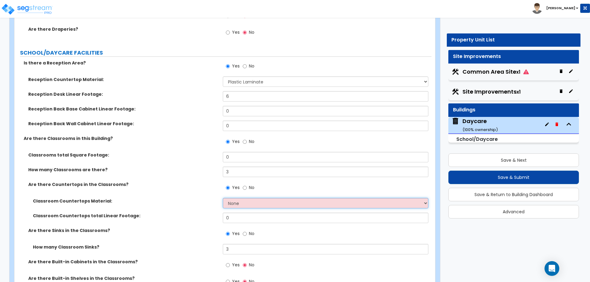
click at [244, 202] on select "None Plastic Laminate Solid Surface Stone Quartz Marble Tile Wood Stainless Ste…" at bounding box center [325, 203] width 205 height 10
select select "1"
click at [223, 198] on select "None Plastic Laminate Solid Surface Stone Quartz Marble Tile Wood Stainless Ste…" at bounding box center [325, 203] width 205 height 10
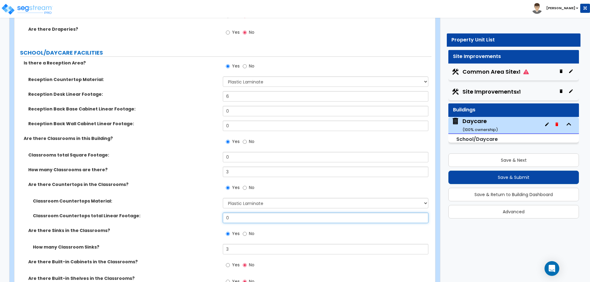
drag, startPoint x: 240, startPoint y: 220, endPoint x: 219, endPoint y: 219, distance: 21.8
click at [219, 219] on div "Classroom Countertops total Linear Footage: 0" at bounding box center [222, 220] width 417 height 15
type input "8"
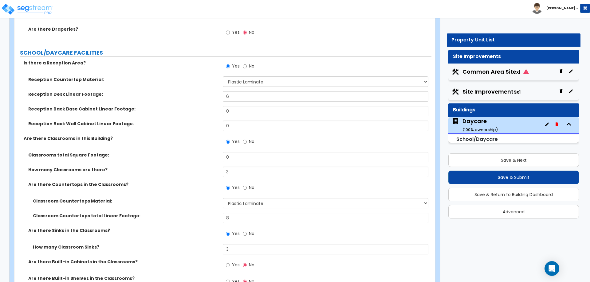
click at [247, 164] on div "Classrooms total Square Footage: 0" at bounding box center [222, 159] width 417 height 15
click at [247, 172] on input "3" at bounding box center [325, 172] width 205 height 10
click at [244, 141] on input "No" at bounding box center [245, 141] width 4 height 7
radio input "false"
radio input "true"
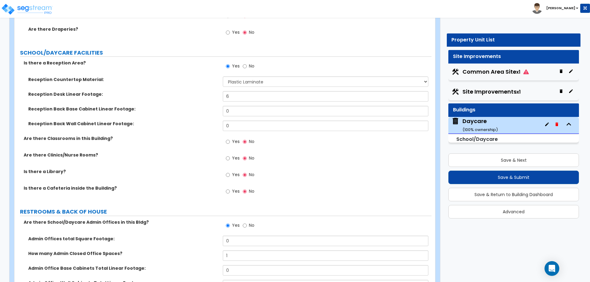
click at [230, 143] on label "Yes" at bounding box center [233, 142] width 14 height 10
click at [230, 143] on input "Yes" at bounding box center [228, 141] width 4 height 7
radio input "true"
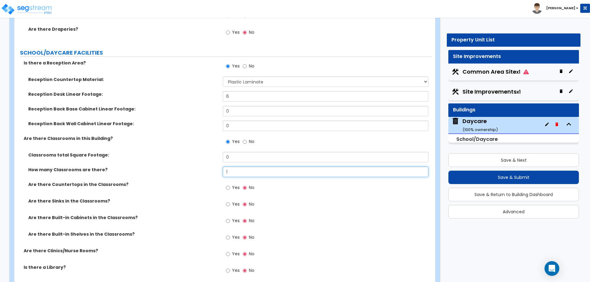
drag, startPoint x: 241, startPoint y: 172, endPoint x: 217, endPoint y: 171, distance: 23.7
click at [218, 171] on div "How many Classrooms are there? 1" at bounding box center [222, 174] width 417 height 15
type input "2"
click at [174, 155] on label "Classrooms total Square Footage:" at bounding box center [123, 155] width 190 height 6
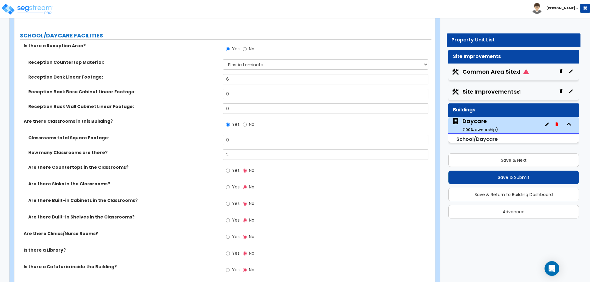
scroll to position [1461, 0]
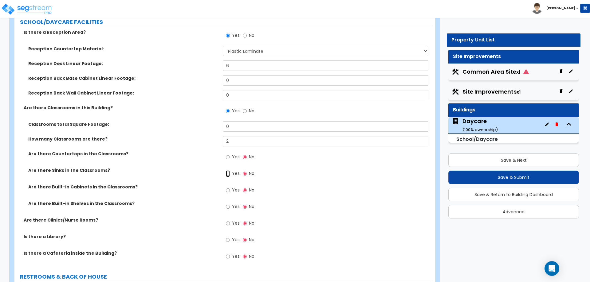
click at [228, 175] on input "Yes" at bounding box center [228, 173] width 4 height 7
radio input "true"
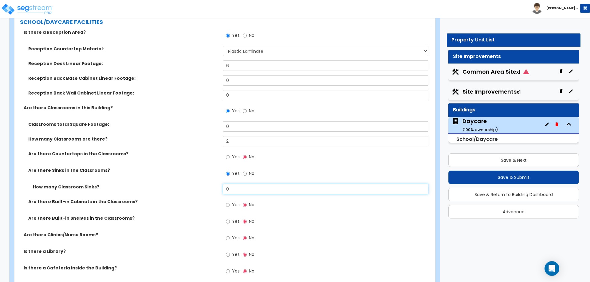
drag, startPoint x: 241, startPoint y: 190, endPoint x: 224, endPoint y: 190, distance: 16.9
click at [224, 190] on input "0" at bounding box center [325, 189] width 205 height 10
click at [197, 167] on div "Are there Countertops in the Classrooms? Yes No" at bounding box center [222, 159] width 417 height 17
drag, startPoint x: 241, startPoint y: 191, endPoint x: 177, endPoint y: 192, distance: 64.2
click at [180, 192] on div "How many Classroom Sinks? 2" at bounding box center [222, 191] width 417 height 15
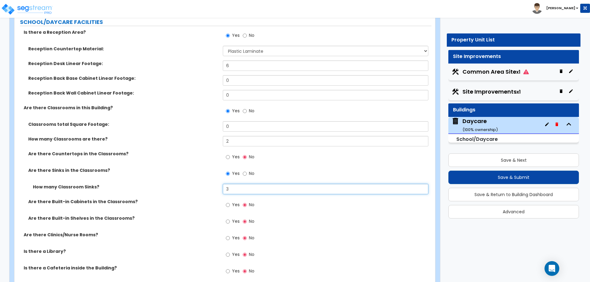
type input "3"
click at [177, 192] on div "How many Classroom Sinks? 3" at bounding box center [222, 191] width 417 height 15
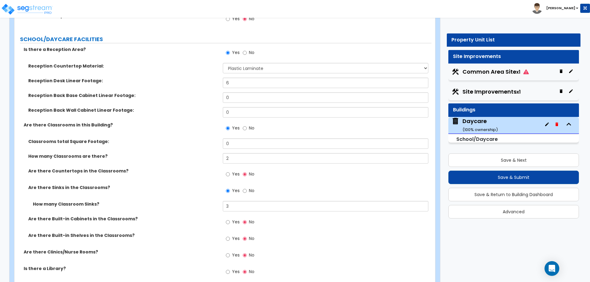
scroll to position [1430, 0]
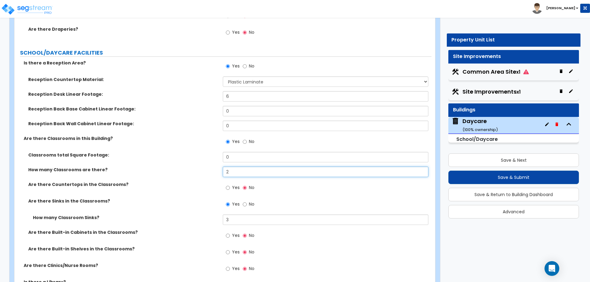
click at [238, 176] on input "2" at bounding box center [325, 172] width 205 height 10
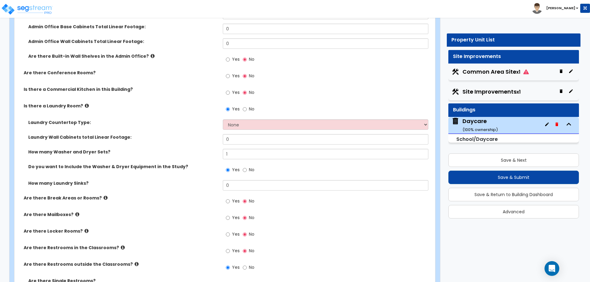
scroll to position [1798, 0]
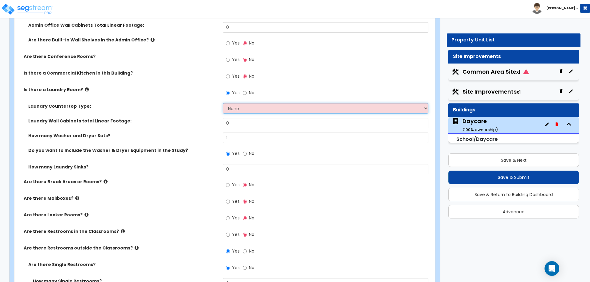
click at [252, 109] on select "None Plastic Laminate Solid Surface Stone Quartz Marble Tile Wood Stainless Ste…" at bounding box center [325, 108] width 205 height 10
click at [223, 103] on select "None Plastic Laminate Solid Surface Stone Quartz Marble Tile Wood Stainless Ste…" at bounding box center [325, 108] width 205 height 10
click at [278, 99] on div "Yes No" at bounding box center [327, 95] width 208 height 17
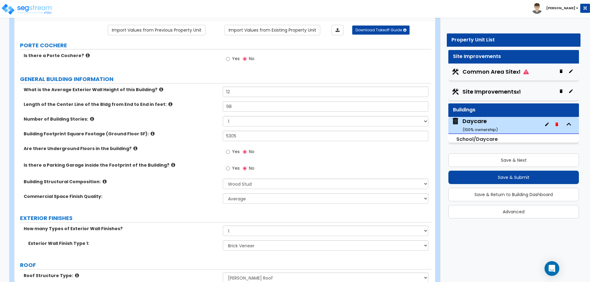
scroll to position [0, 0]
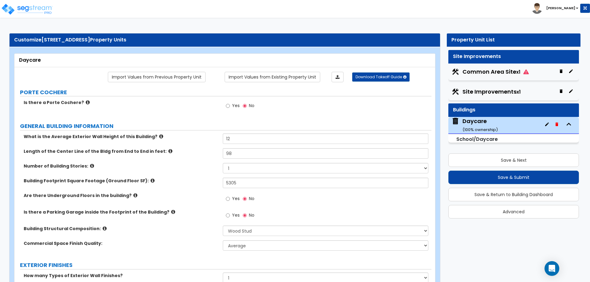
click at [305, 123] on label "GENERAL BUILDING INFORMATION" at bounding box center [225, 126] width 411 height 8
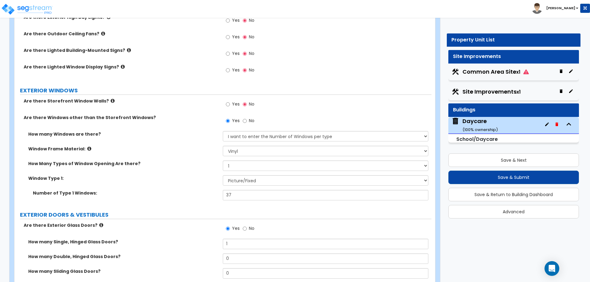
scroll to position [614, 0]
